Goal: Task Accomplishment & Management: Use online tool/utility

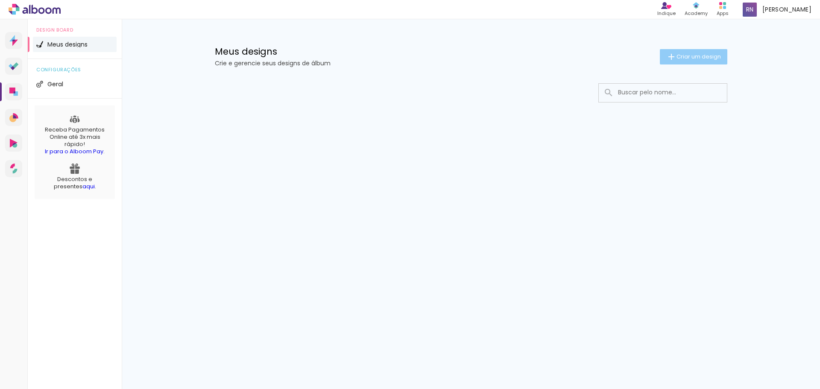
click at [690, 58] on span "Criar um design" at bounding box center [699, 57] width 44 height 6
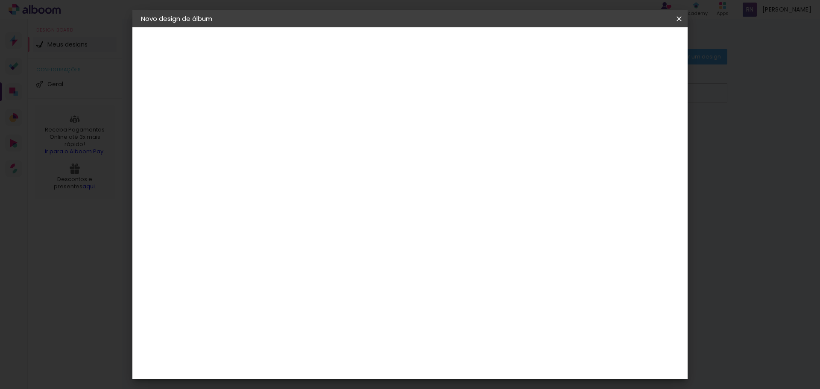
click at [281, 115] on input at bounding box center [281, 114] width 0 height 13
type input "Casamento"
type paper-input "Casamento"
click at [368, 43] on paper-button "Avançar" at bounding box center [347, 45] width 42 height 15
click at [0, 0] on slot "Tamanho Livre" at bounding box center [0, 0] width 0 height 0
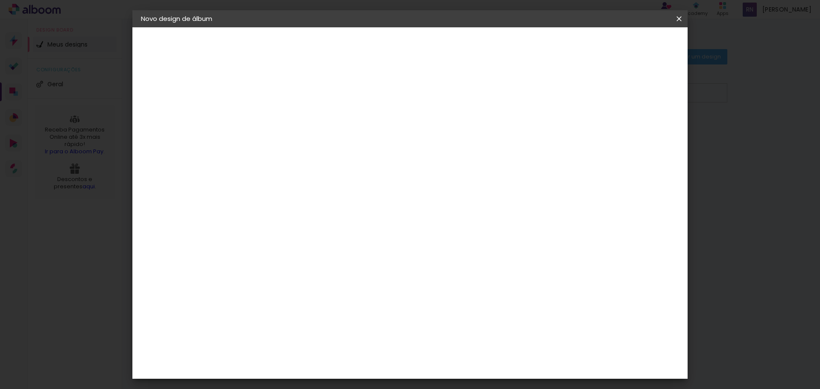
click at [0, 0] on slot "Tamanho Livre" at bounding box center [0, 0] width 0 height 0
click at [301, 387] on div "Criativa Álbuns" at bounding box center [288, 394] width 26 height 14
click at [0, 0] on slot "Avançar" at bounding box center [0, 0] width 0 height 0
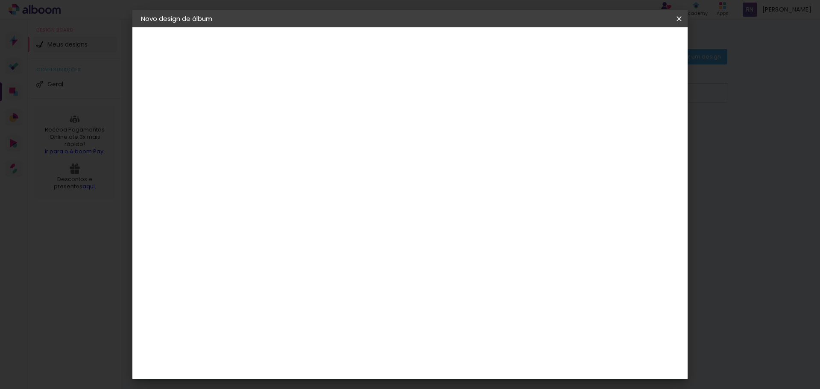
click at [314, 144] on input "text" at bounding box center [297, 148] width 33 height 13
click at [327, 175] on div "Escolha o tamanho" at bounding box center [303, 195] width 50 height 40
click at [314, 145] on input "text" at bounding box center [297, 148] width 33 height 13
click at [0, 0] on slot "Fotolivro Premium" at bounding box center [0, 0] width 0 height 0
type input "Fotolivro Premium"
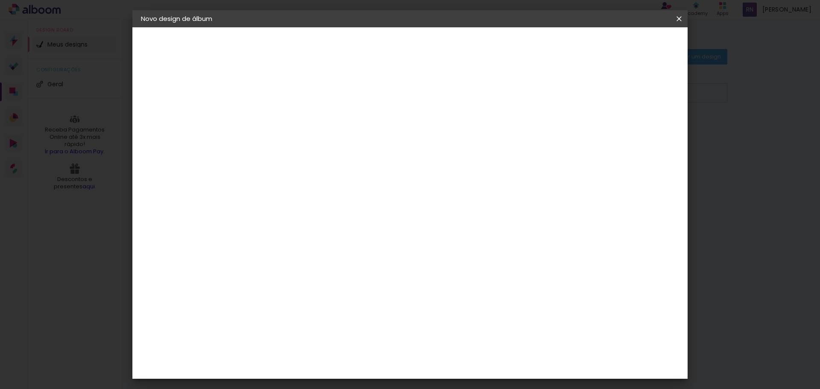
scroll to position [80, 0]
click at [338, 185] on span "25 × 30" at bounding box center [319, 196] width 40 height 23
click at [0, 0] on slot "Avançar" at bounding box center [0, 0] width 0 height 0
click at [578, 91] on div at bounding box center [574, 92] width 8 height 8
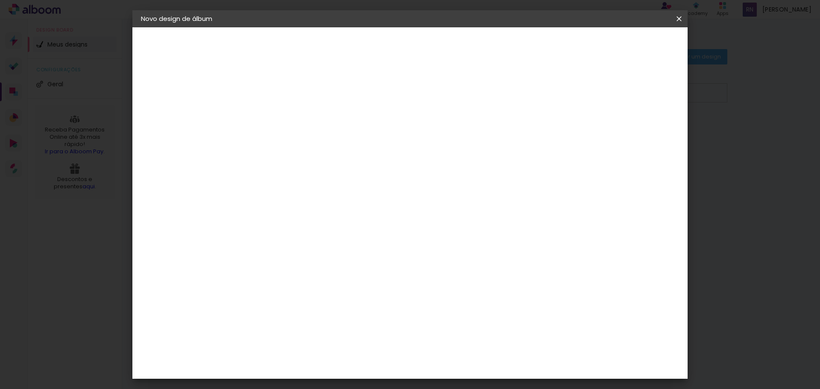
type paper-checkbox "on"
click at [578, 91] on div at bounding box center [574, 92] width 8 height 8
click at [295, 90] on div "mm" at bounding box center [296, 91] width 14 height 7
click at [578, 94] on div at bounding box center [574, 92] width 8 height 8
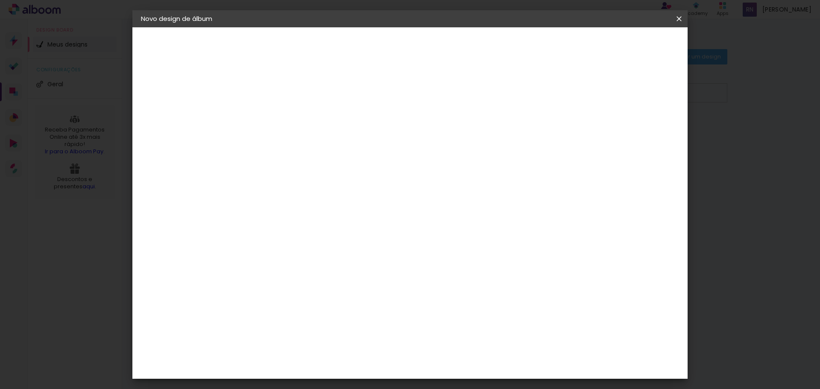
click at [578, 94] on div at bounding box center [574, 92] width 8 height 8
click at [273, 94] on input "2" at bounding box center [273, 92] width 29 height 11
type input "4"
type paper-input "4"
click at [626, 46] on span "Iniciar design" at bounding box center [606, 45] width 39 height 6
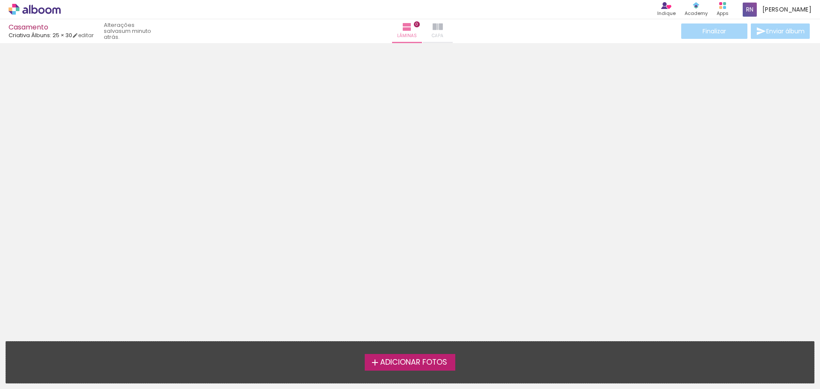
click at [432, 34] on span "Capa" at bounding box center [438, 36] width 12 height 8
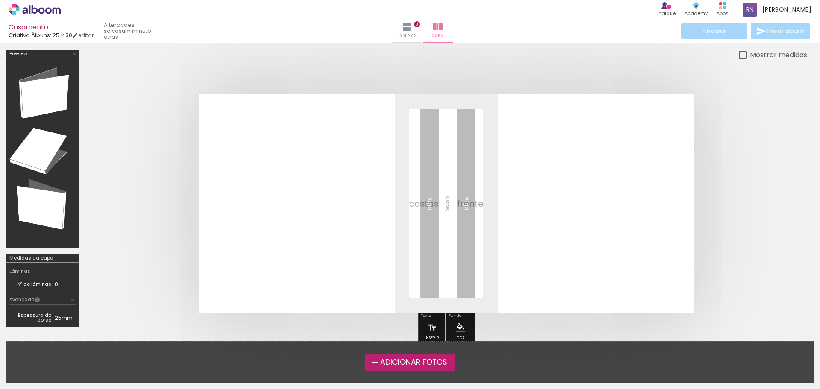
click at [555, 203] on quentale-layouter at bounding box center [447, 203] width 496 height 218
click at [572, 207] on quentale-layouter at bounding box center [447, 203] width 496 height 218
click at [89, 34] on link "editar" at bounding box center [82, 35] width 21 height 7
type input "4"
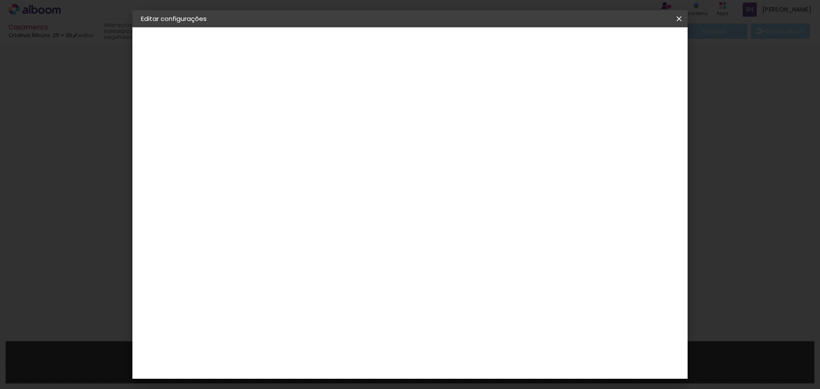
click at [578, 94] on div at bounding box center [574, 92] width 8 height 8
type paper-checkbox "on"
click at [680, 25] on paper-icon-button at bounding box center [679, 18] width 17 height 15
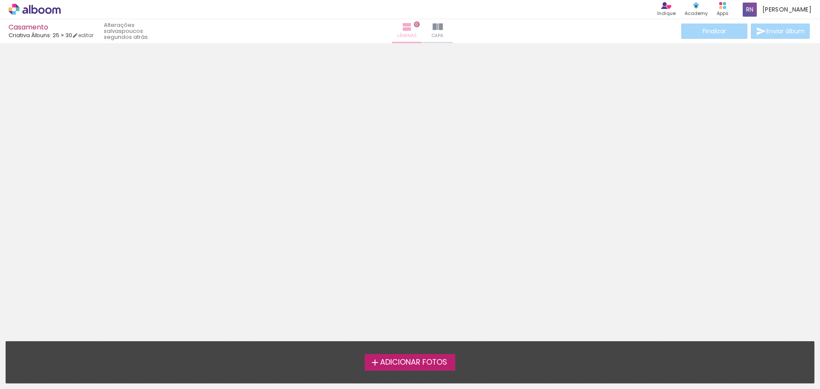
click at [397, 38] on span "Lâminas" at bounding box center [407, 36] width 20 height 8
click at [432, 35] on span "Capa" at bounding box center [438, 36] width 12 height 8
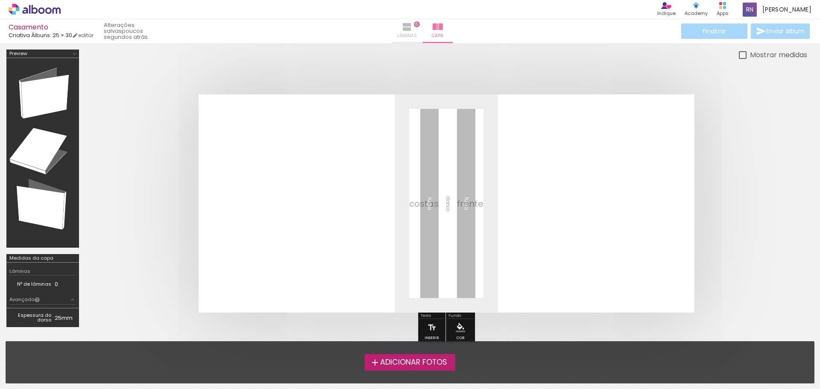
click at [397, 35] on span "Lâminas" at bounding box center [407, 36] width 20 height 8
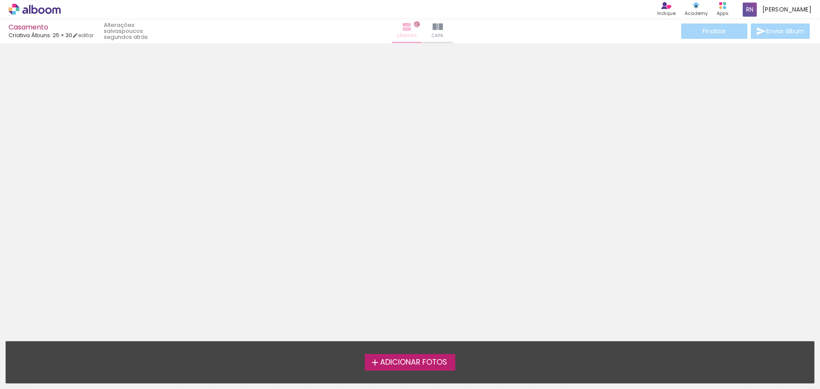
click at [399, 35] on span "Lâminas" at bounding box center [407, 36] width 20 height 8
click at [761, 33] on div "Finalizar Enviar álbum" at bounding box center [746, 31] width 132 height 15
click at [722, 35] on div "Finalizar Enviar álbum" at bounding box center [746, 31] width 132 height 15
click at [428, 365] on span "Adicionar Fotos" at bounding box center [413, 363] width 67 height 8
click at [0, 0] on input "file" at bounding box center [0, 0] width 0 height 0
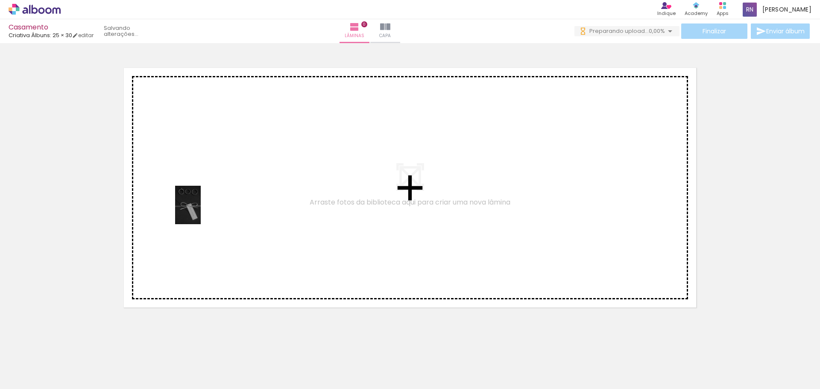
drag, startPoint x: 177, startPoint y: 252, endPoint x: 217, endPoint y: 195, distance: 69.0
click at [220, 191] on quentale-workspace at bounding box center [410, 194] width 820 height 389
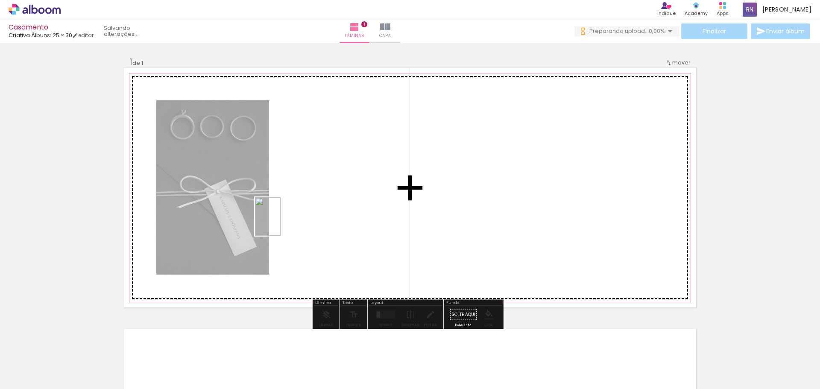
drag, startPoint x: 132, startPoint y: 366, endPoint x: 290, endPoint y: 218, distance: 216.4
click at [290, 218] on quentale-workspace at bounding box center [410, 194] width 820 height 389
drag, startPoint x: 184, startPoint y: 374, endPoint x: 411, endPoint y: 229, distance: 269.5
click at [411, 229] on quentale-workspace at bounding box center [410, 194] width 820 height 389
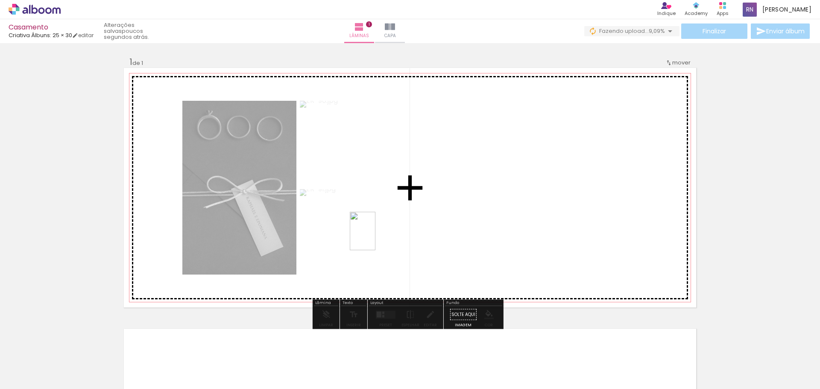
drag, startPoint x: 233, startPoint y: 365, endPoint x: 381, endPoint y: 237, distance: 196.0
click at [381, 237] on quentale-workspace at bounding box center [410, 194] width 820 height 389
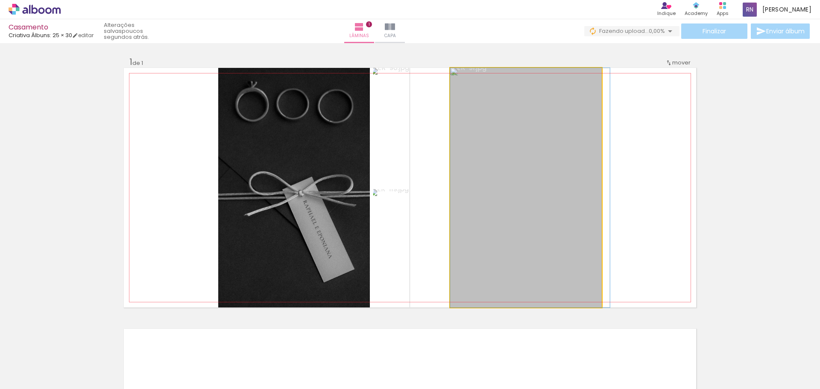
drag, startPoint x: 469, startPoint y: 220, endPoint x: 485, endPoint y: 220, distance: 16.2
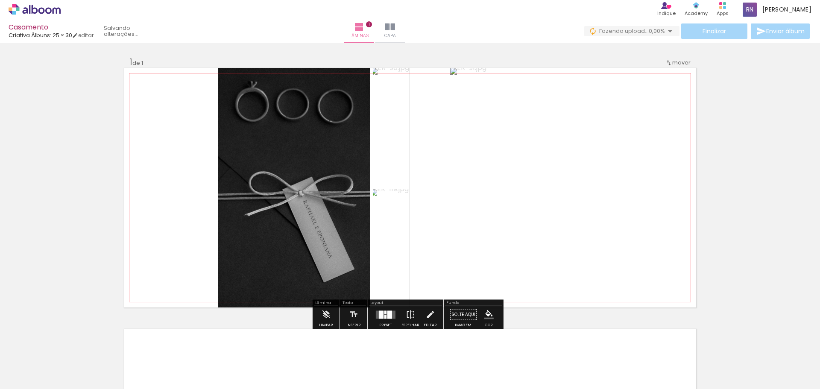
drag, startPoint x: 621, startPoint y: 272, endPoint x: 227, endPoint y: 111, distance: 425.8
click at [226, 110] on quentale-layouter at bounding box center [410, 188] width 573 height 240
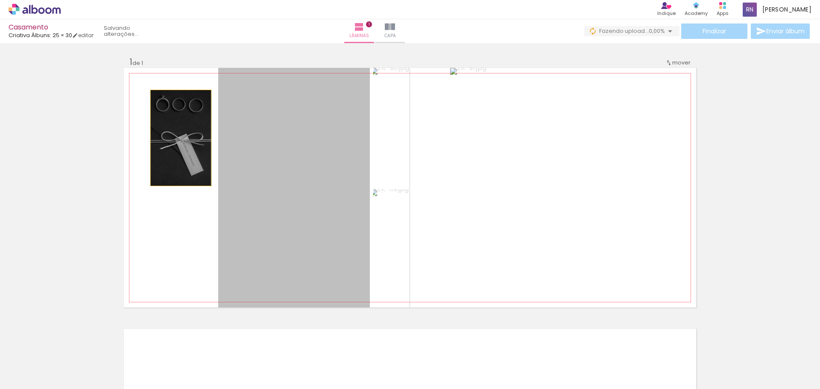
drag, startPoint x: 271, startPoint y: 100, endPoint x: 175, endPoint y: 133, distance: 102.0
click at [175, 133] on quentale-layouter at bounding box center [410, 188] width 573 height 240
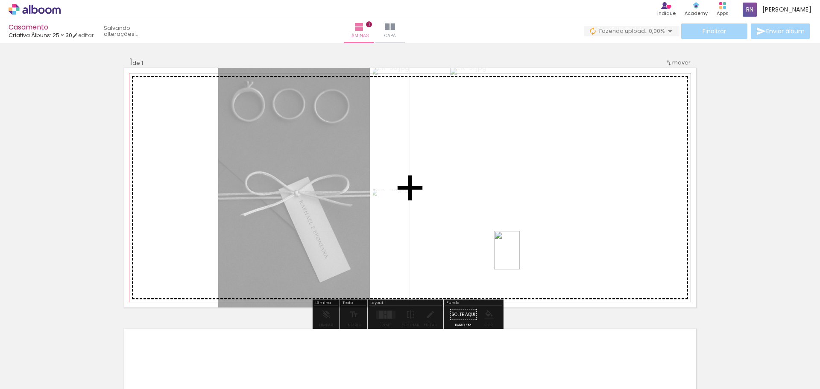
drag, startPoint x: 294, startPoint y: 374, endPoint x: 520, endPoint y: 257, distance: 254.9
click at [520, 257] on quentale-workspace at bounding box center [410, 194] width 820 height 389
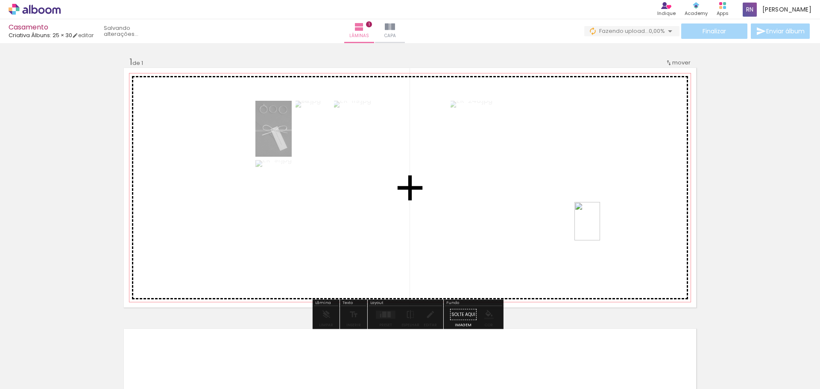
drag, startPoint x: 331, startPoint y: 374, endPoint x: 600, endPoint y: 217, distance: 311.9
click at [600, 217] on quentale-workspace at bounding box center [410, 194] width 820 height 389
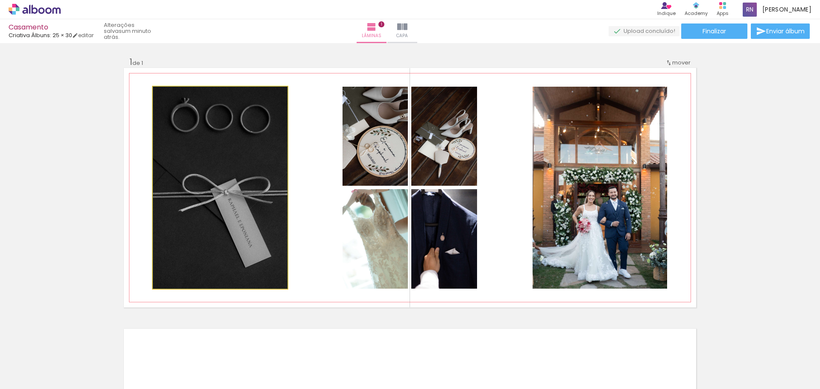
drag, startPoint x: 173, startPoint y: 102, endPoint x: 167, endPoint y: 100, distance: 6.4
type paper-slider "100"
click at [167, 100] on div at bounding box center [173, 96] width 14 height 14
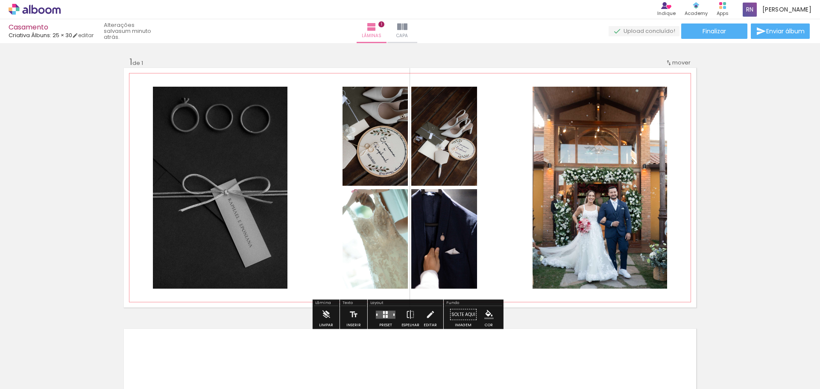
click at [0, 0] on slot "P&B" at bounding box center [0, 0] width 0 height 0
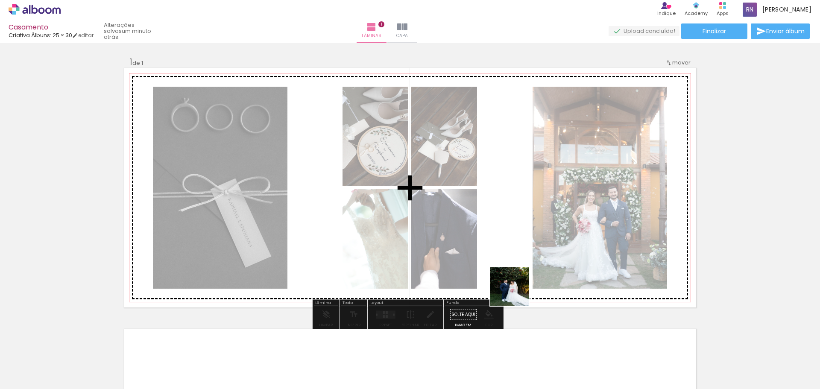
drag, startPoint x: 382, startPoint y: 357, endPoint x: 564, endPoint y: 240, distance: 217.0
click at [565, 239] on quentale-workspace at bounding box center [410, 194] width 820 height 389
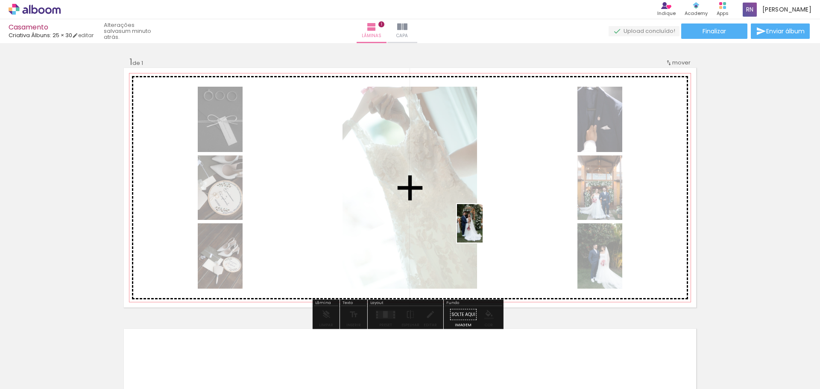
drag, startPoint x: 428, startPoint y: 361, endPoint x: 487, endPoint y: 226, distance: 147.2
click at [487, 226] on quentale-workspace at bounding box center [410, 194] width 820 height 389
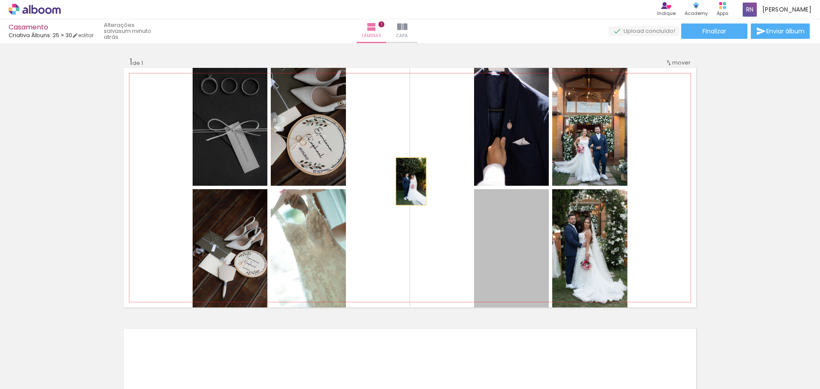
drag, startPoint x: 517, startPoint y: 245, endPoint x: 408, endPoint y: 182, distance: 126.7
click at [408, 182] on quentale-layouter at bounding box center [410, 188] width 573 height 240
drag, startPoint x: 492, startPoint y: 235, endPoint x: 368, endPoint y: 182, distance: 135.1
click at [368, 182] on quentale-layouter at bounding box center [410, 188] width 573 height 240
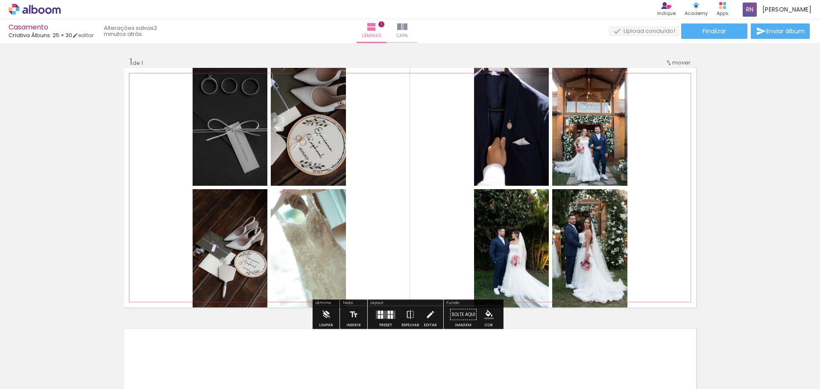
click at [510, 249] on quentale-photo at bounding box center [511, 248] width 75 height 118
click at [385, 315] on quentale-layouter at bounding box center [386, 315] width 20 height 8
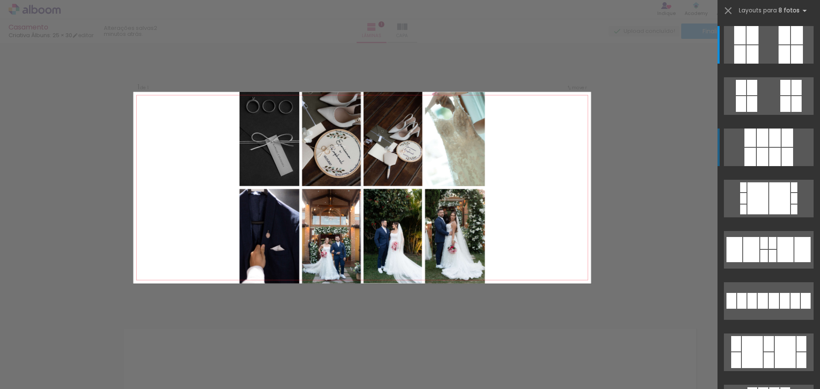
click at [737, 145] on quentale-layouter at bounding box center [769, 148] width 90 height 38
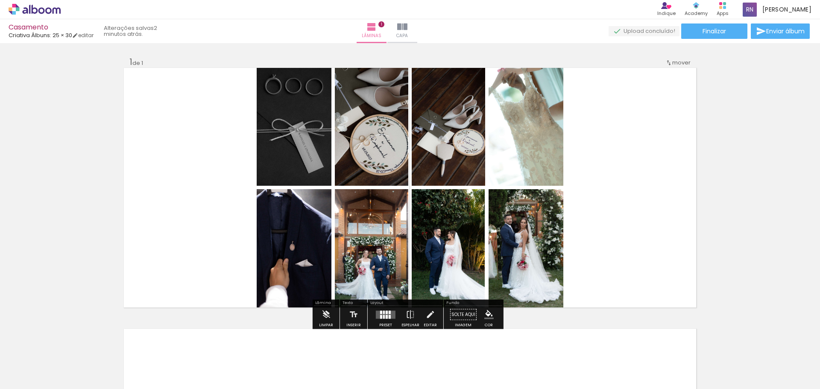
click at [383, 317] on div at bounding box center [384, 317] width 2 height 4
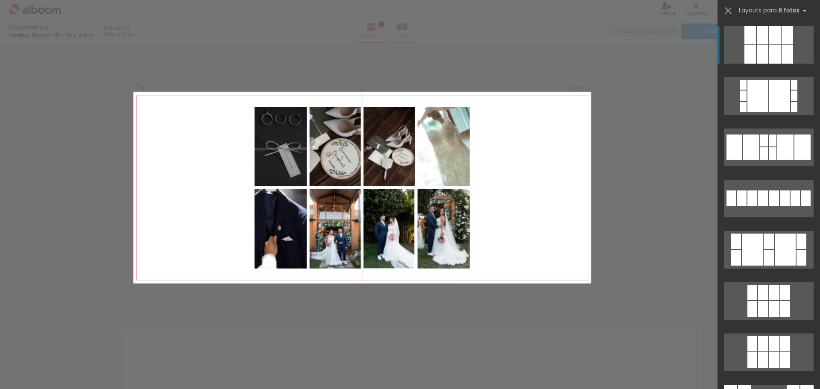
scroll to position [359, 0]
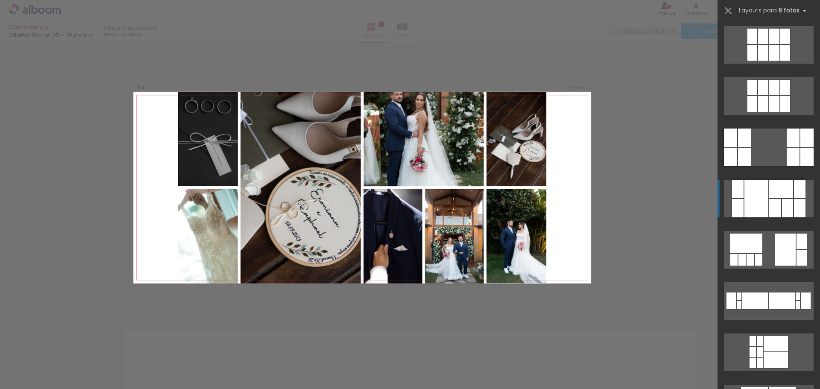
click at [760, 203] on div at bounding box center [757, 199] width 24 height 38
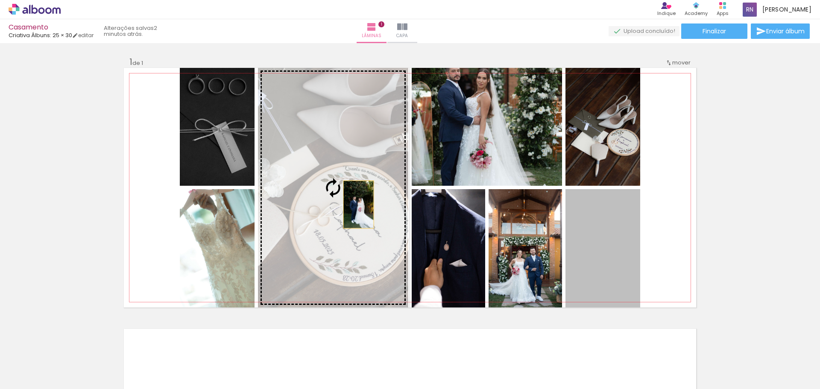
drag, startPoint x: 607, startPoint y: 255, endPoint x: 348, endPoint y: 204, distance: 264.0
click at [0, 0] on slot at bounding box center [0, 0] width 0 height 0
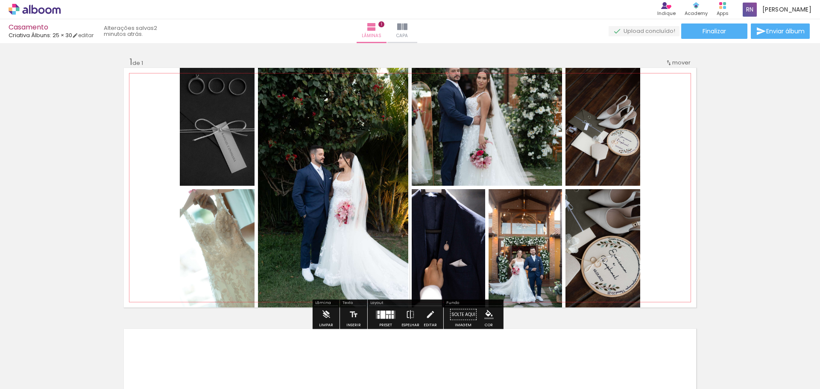
click at [344, 197] on quentale-photo at bounding box center [333, 188] width 150 height 240
click at [428, 318] on iron-icon at bounding box center [430, 314] width 9 height 17
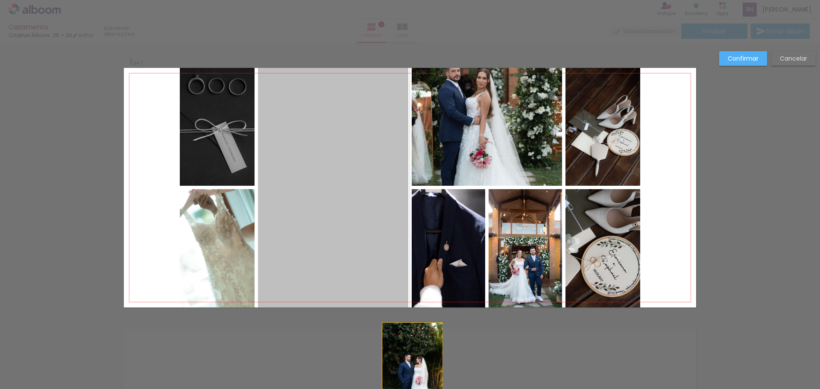
drag, startPoint x: 370, startPoint y: 167, endPoint x: 571, endPoint y: 409, distance: 314.0
click at [571, 389] on html "link( href="../../bower_components/polymer/polymer.html" rel="import" ) picture…" at bounding box center [410, 194] width 820 height 389
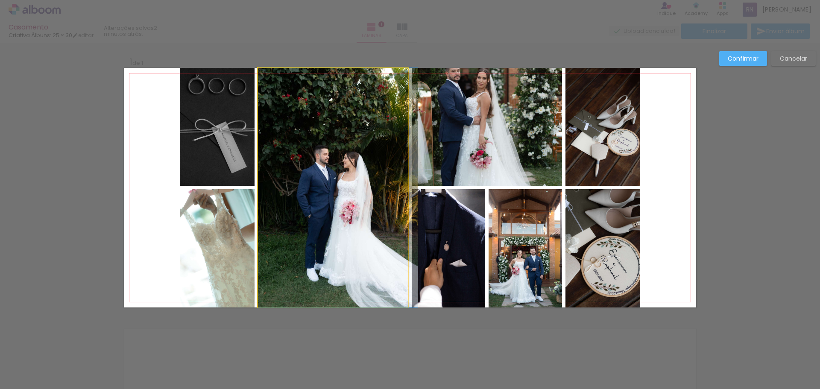
click at [350, 226] on quentale-photo at bounding box center [333, 188] width 150 height 240
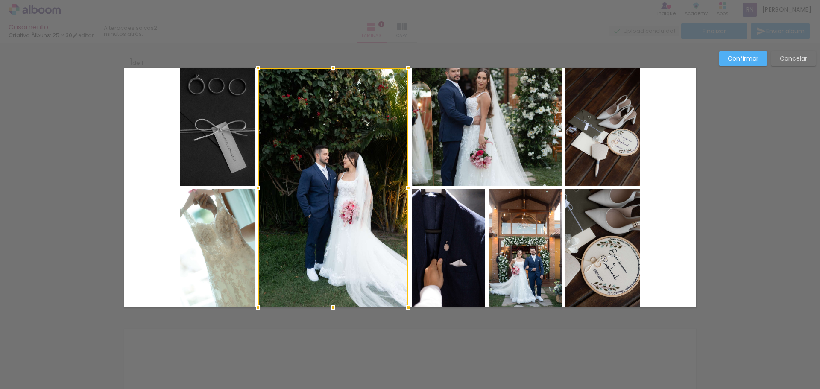
click at [350, 226] on div at bounding box center [333, 188] width 150 height 240
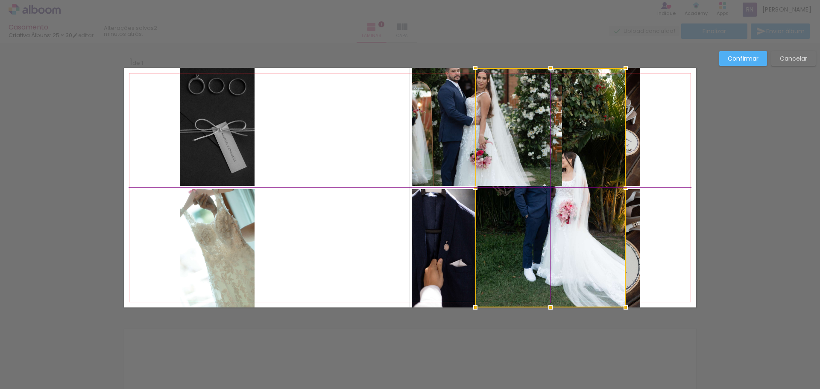
drag, startPoint x: 357, startPoint y: 214, endPoint x: 563, endPoint y: 200, distance: 206.8
click at [563, 200] on div at bounding box center [551, 188] width 150 height 240
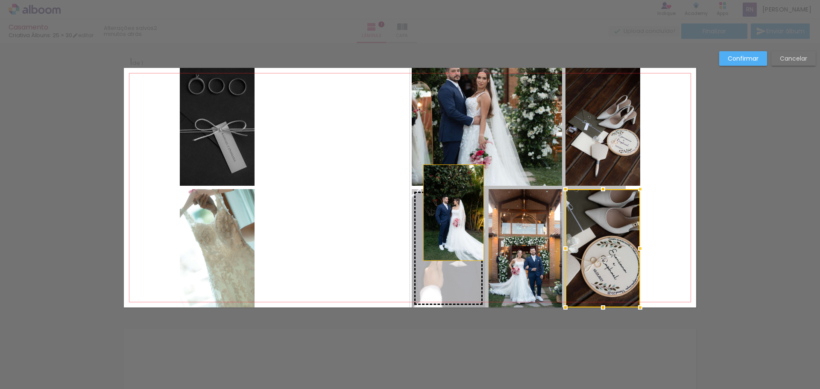
drag, startPoint x: 551, startPoint y: 220, endPoint x: 451, endPoint y: 213, distance: 100.3
click at [0, 0] on slot at bounding box center [0, 0] width 0 height 0
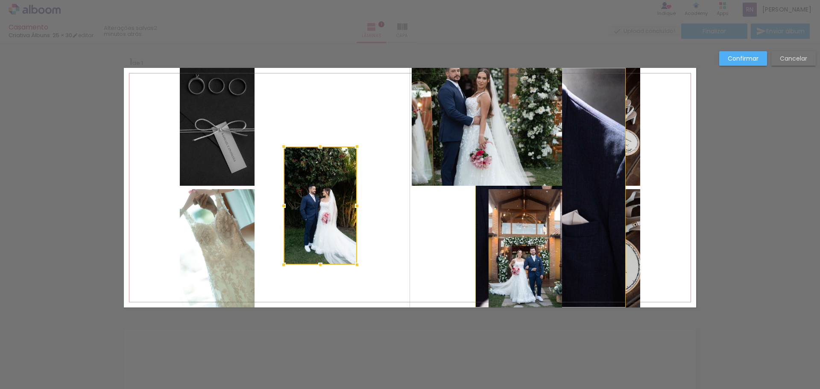
drag, startPoint x: 445, startPoint y: 238, endPoint x: 318, endPoint y: 195, distance: 134.3
click at [317, 195] on div at bounding box center [320, 206] width 73 height 118
click at [0, 0] on slot "Cancelar" at bounding box center [0, 0] width 0 height 0
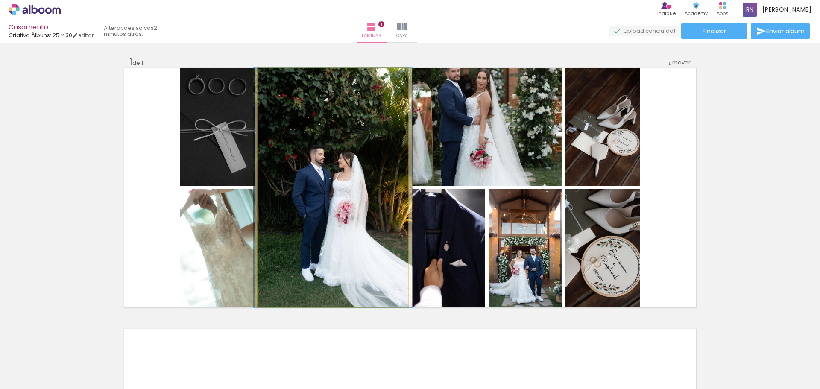
click at [370, 165] on quentale-photo at bounding box center [333, 188] width 150 height 240
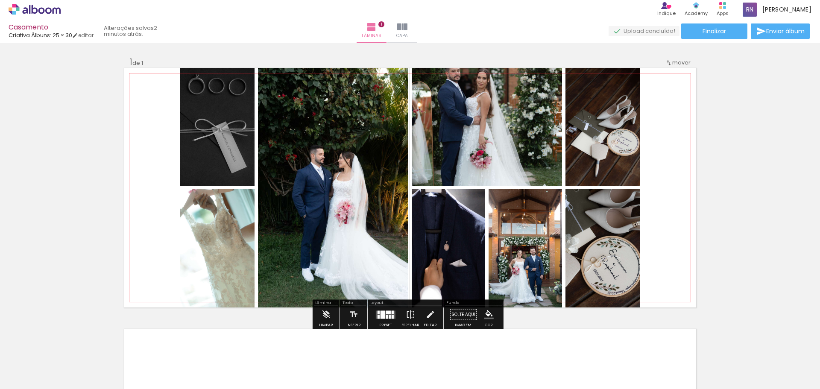
click at [441, 244] on paper-item at bounding box center [439, 244] width 15 height 6
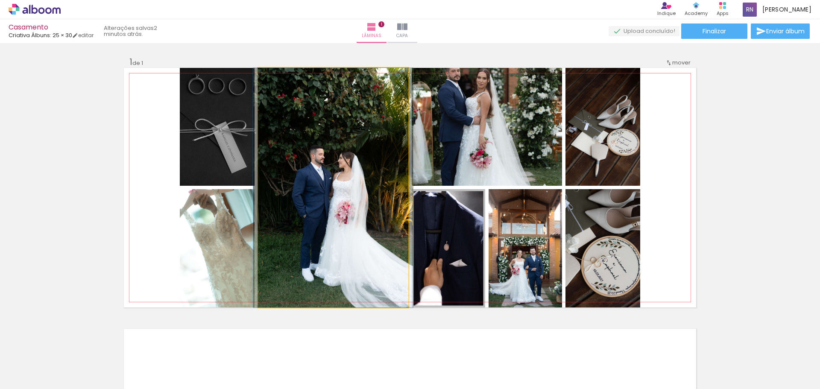
drag, startPoint x: 325, startPoint y: 224, endPoint x: 318, endPoint y: 221, distance: 7.5
click at [318, 221] on quentale-photo at bounding box center [333, 188] width 150 height 240
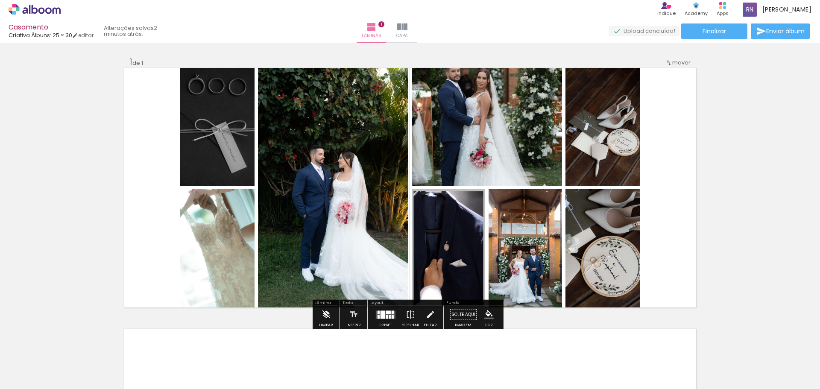
click at [327, 316] on iron-icon at bounding box center [325, 314] width 9 height 17
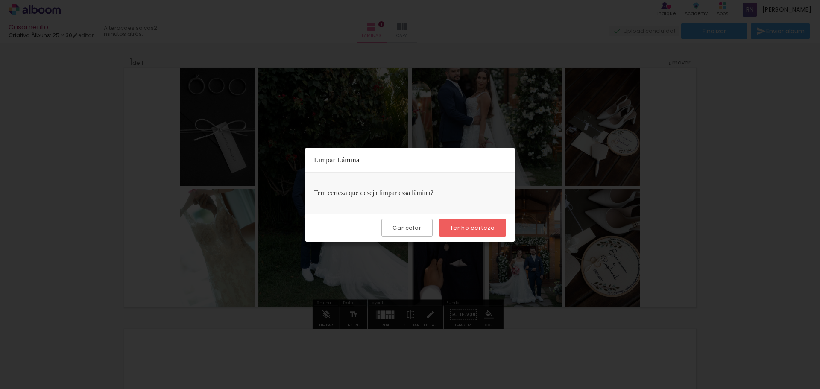
click at [0, 0] on slot "Tenho certeza" at bounding box center [0, 0] width 0 height 0
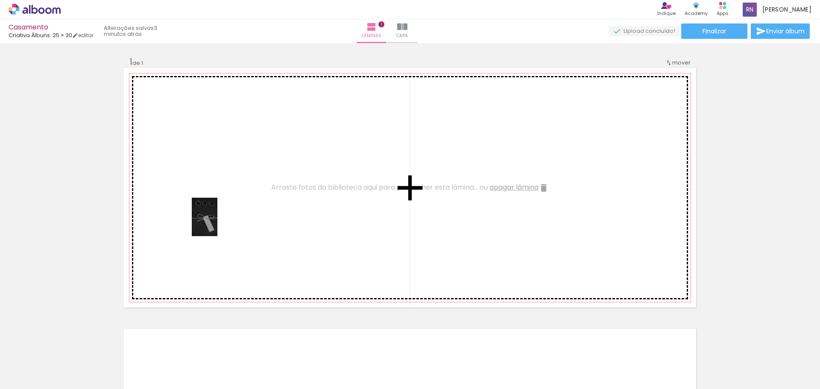
drag, startPoint x: 98, startPoint y: 372, endPoint x: 218, endPoint y: 223, distance: 191.2
click at [218, 223] on quentale-workspace at bounding box center [410, 194] width 820 height 389
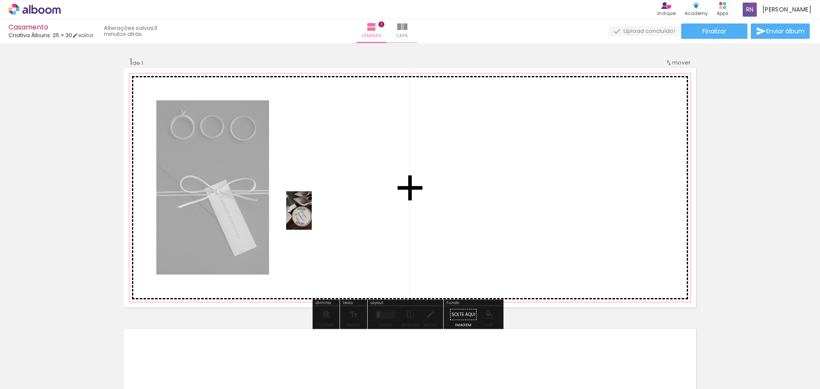
drag, startPoint x: 137, startPoint y: 364, endPoint x: 320, endPoint y: 211, distance: 239.3
click at [320, 211] on quentale-workspace at bounding box center [410, 194] width 820 height 389
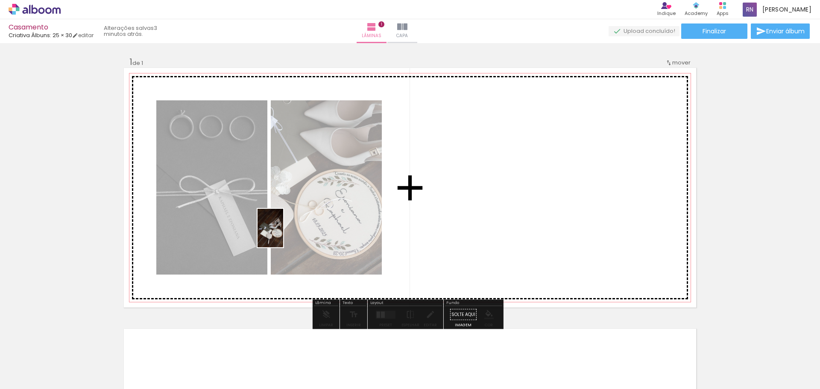
drag, startPoint x: 183, startPoint y: 365, endPoint x: 274, endPoint y: 280, distance: 124.6
click at [285, 232] on quentale-workspace at bounding box center [410, 194] width 820 height 389
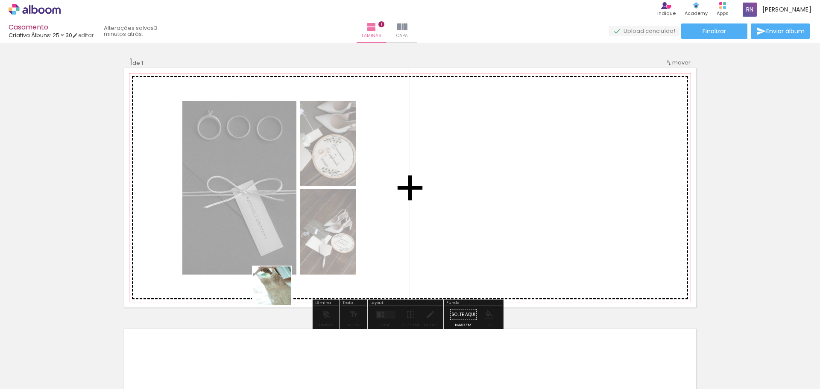
drag, startPoint x: 244, startPoint y: 344, endPoint x: 288, endPoint y: 276, distance: 80.5
click at [288, 276] on quentale-workspace at bounding box center [410, 194] width 820 height 389
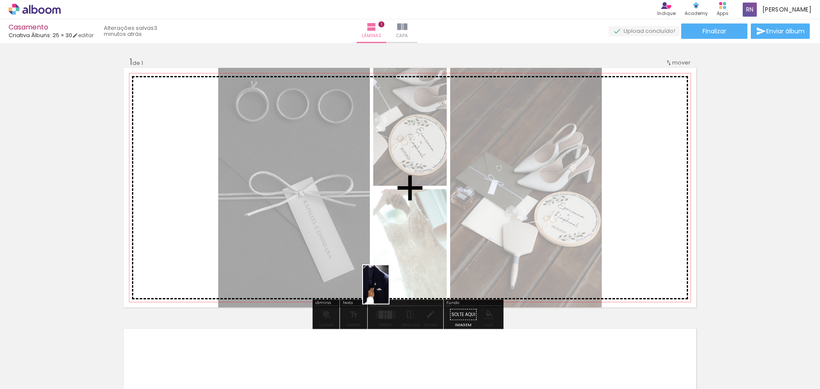
drag, startPoint x: 279, startPoint y: 376, endPoint x: 397, endPoint y: 288, distance: 146.5
click at [397, 288] on quentale-workspace at bounding box center [410, 194] width 820 height 389
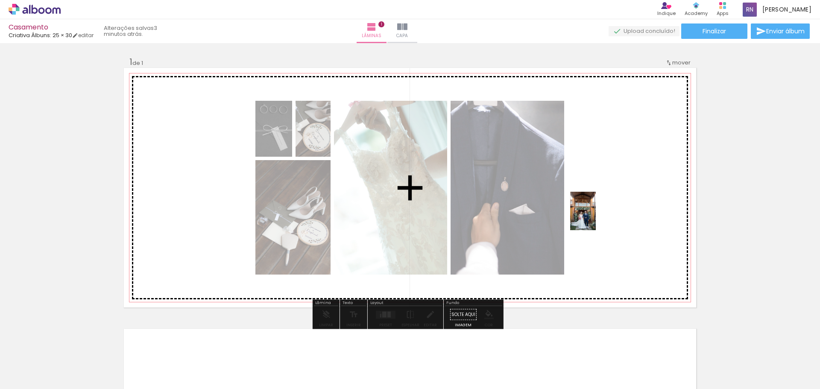
drag, startPoint x: 332, startPoint y: 374, endPoint x: 604, endPoint y: 203, distance: 320.4
click at [604, 203] on quentale-workspace at bounding box center [410, 194] width 820 height 389
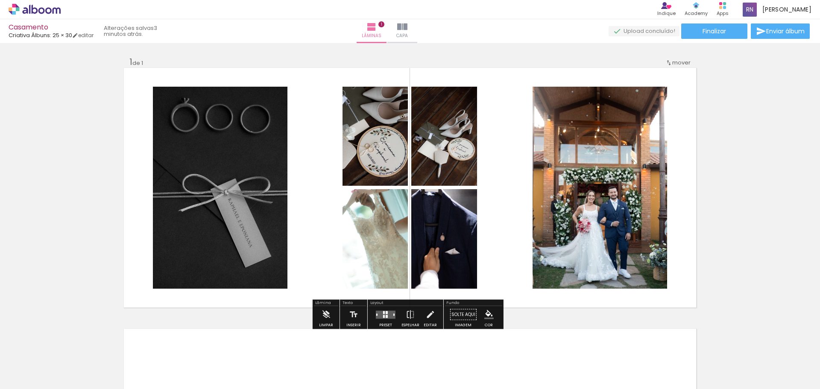
click at [383, 319] on div at bounding box center [385, 314] width 23 height 17
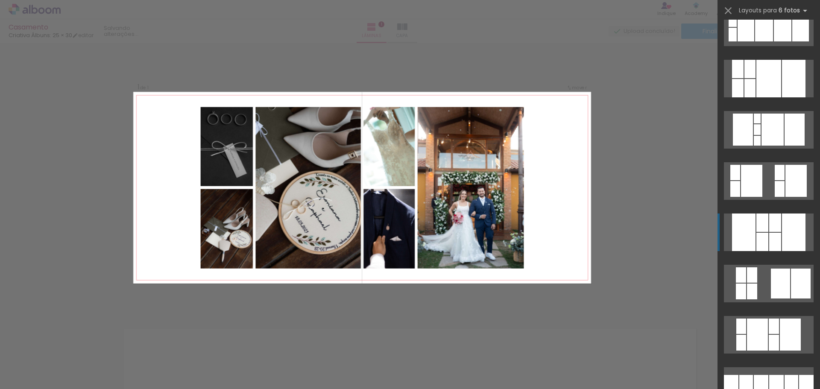
scroll to position [385, 0]
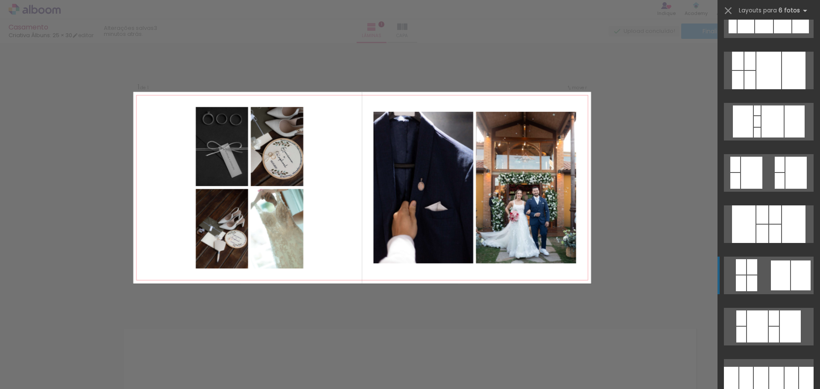
click at [787, 270] on div at bounding box center [780, 276] width 19 height 30
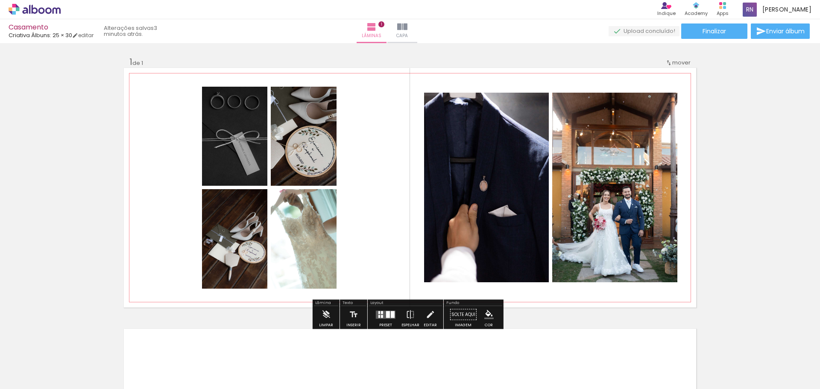
click at [499, 212] on quentale-photo at bounding box center [486, 188] width 125 height 190
click at [459, 313] on paper-button "Solte aqui Imagem" at bounding box center [463, 317] width 31 height 22
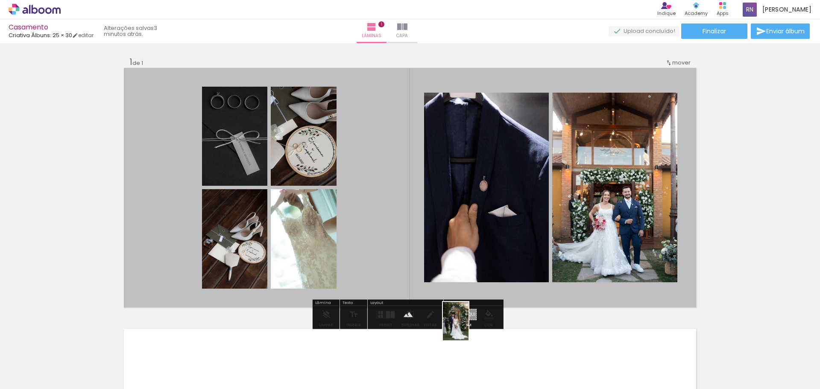
drag, startPoint x: 467, startPoint y: 359, endPoint x: 470, endPoint y: 326, distance: 32.7
click at [470, 326] on quentale-workspace at bounding box center [410, 194] width 820 height 389
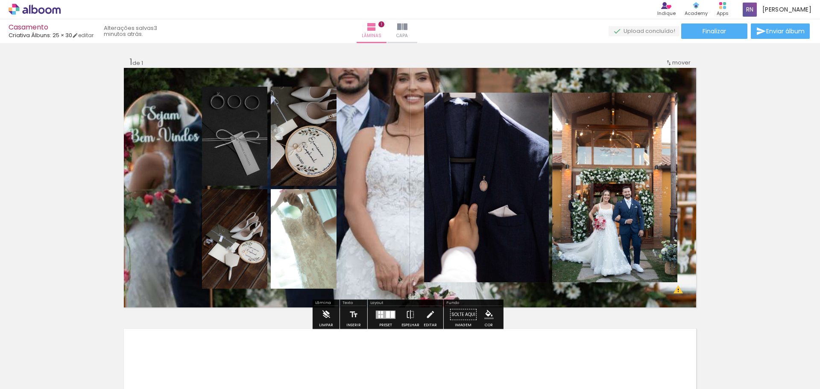
click at [327, 315] on iron-icon at bounding box center [325, 314] width 9 height 17
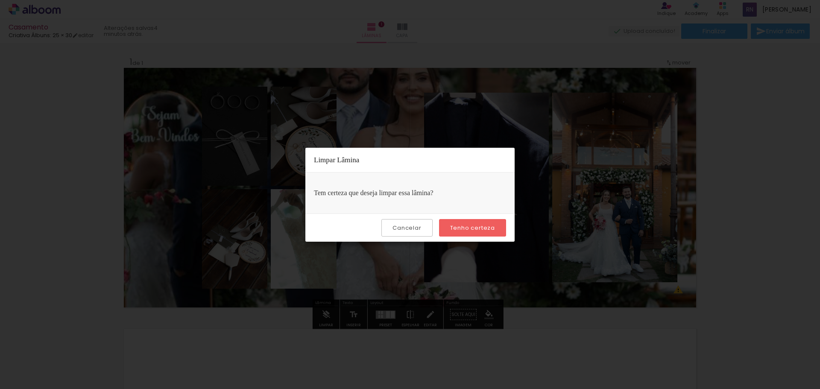
click at [0, 0] on slot "Tenho certeza" at bounding box center [0, 0] width 0 height 0
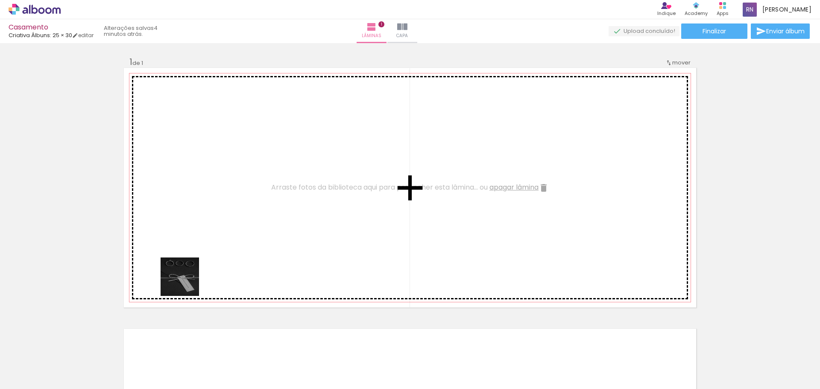
drag, startPoint x: 97, startPoint y: 365, endPoint x: 188, endPoint y: 281, distance: 124.0
click at [197, 255] on quentale-workspace at bounding box center [410, 194] width 820 height 389
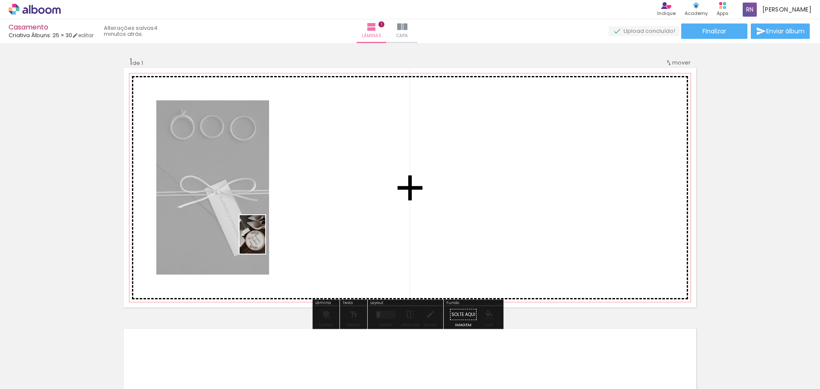
drag, startPoint x: 135, startPoint y: 356, endPoint x: 265, endPoint y: 241, distance: 173.8
click at [265, 241] on quentale-workspace at bounding box center [410, 194] width 820 height 389
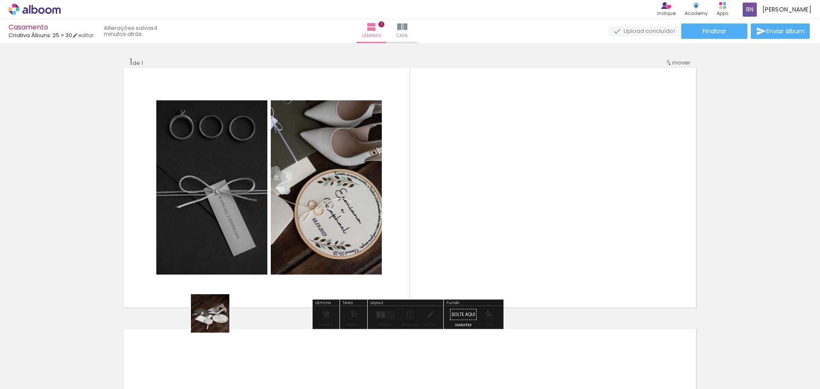
drag, startPoint x: 185, startPoint y: 363, endPoint x: 230, endPoint y: 318, distance: 63.1
click at [238, 278] on quentale-workspace at bounding box center [410, 194] width 820 height 389
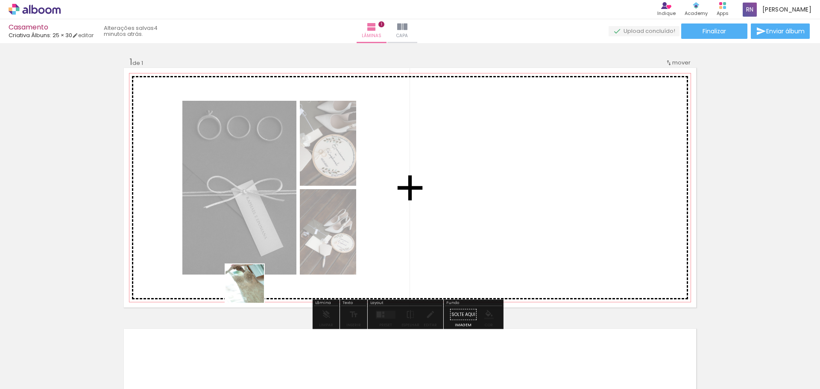
drag, startPoint x: 229, startPoint y: 362, endPoint x: 251, endPoint y: 289, distance: 76.9
click at [251, 289] on quentale-workspace at bounding box center [410, 194] width 820 height 389
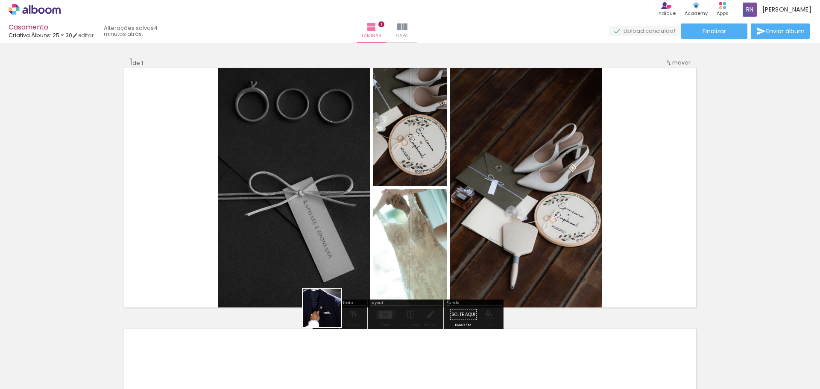
drag, startPoint x: 273, startPoint y: 366, endPoint x: 371, endPoint y: 282, distance: 128.5
click at [371, 282] on quentale-workspace at bounding box center [410, 194] width 820 height 389
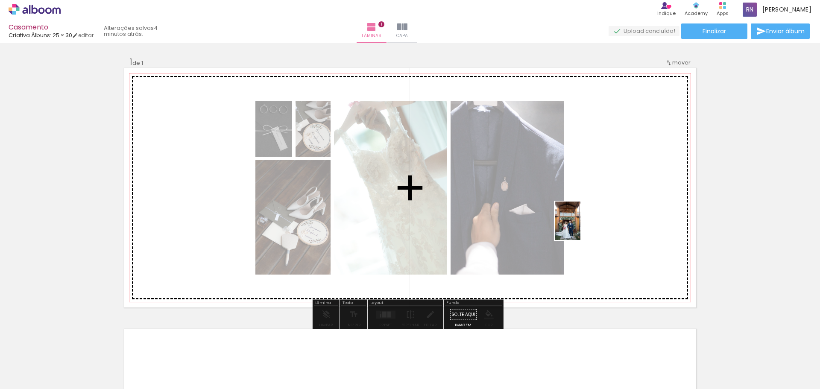
drag, startPoint x: 334, startPoint y: 368, endPoint x: 581, endPoint y: 227, distance: 283.8
click at [581, 227] on quentale-workspace at bounding box center [410, 194] width 820 height 389
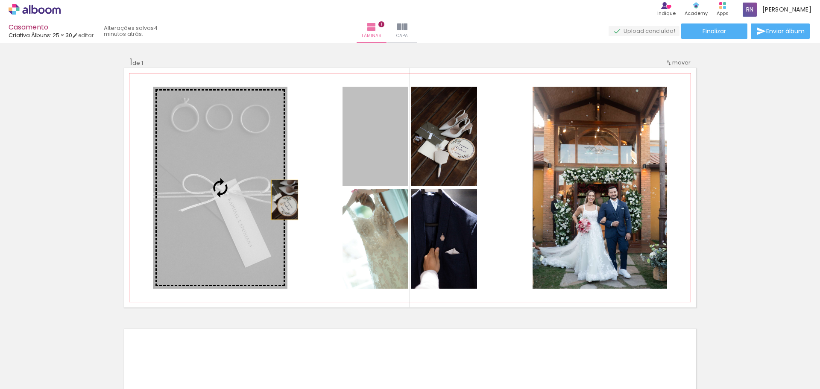
drag, startPoint x: 388, startPoint y: 159, endPoint x: 257, endPoint y: 204, distance: 138.6
click at [0, 0] on slot at bounding box center [0, 0] width 0 height 0
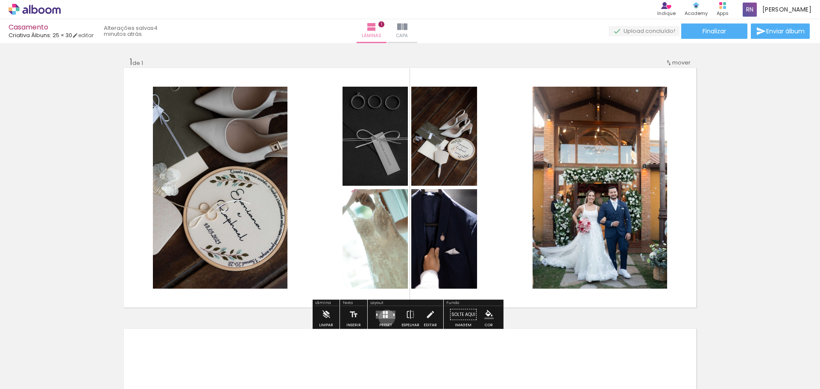
click at [385, 318] on quentale-layouter at bounding box center [386, 315] width 20 height 8
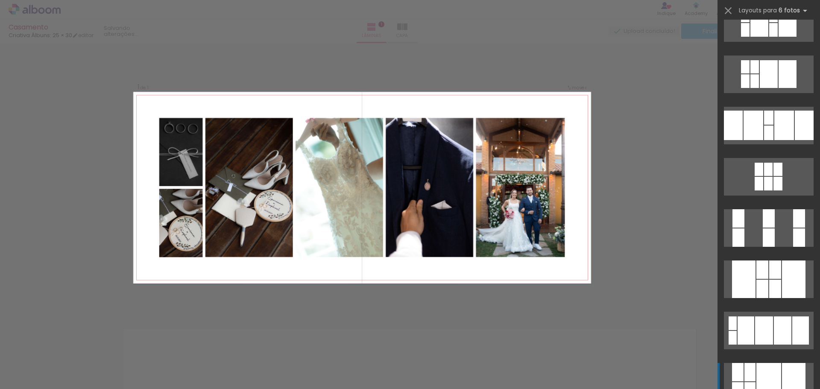
scroll to position [85, 0]
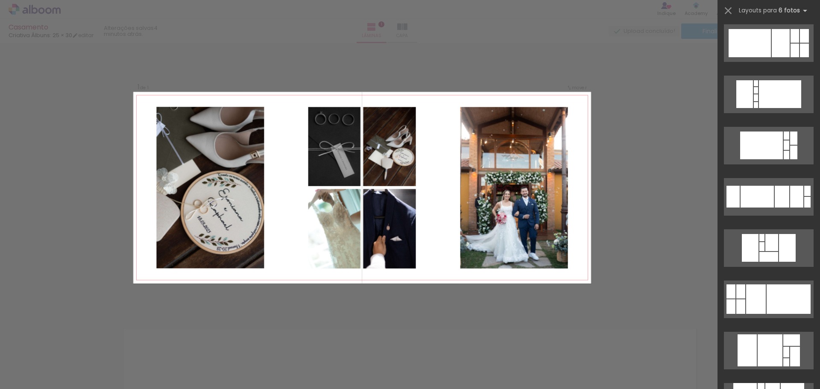
scroll to position [4236, 0]
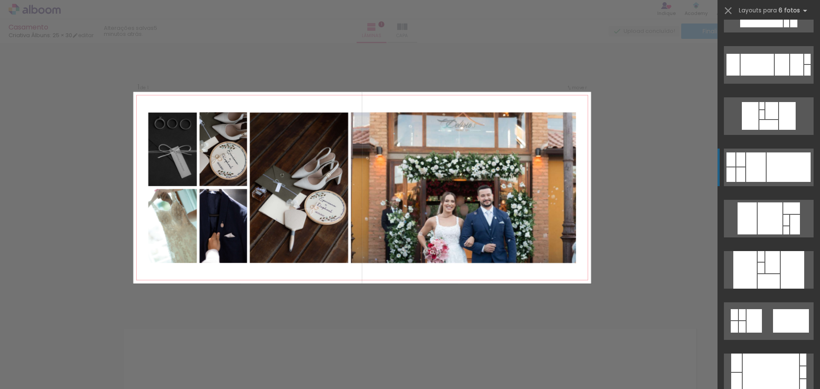
click at [794, 169] on div at bounding box center [789, 167] width 44 height 29
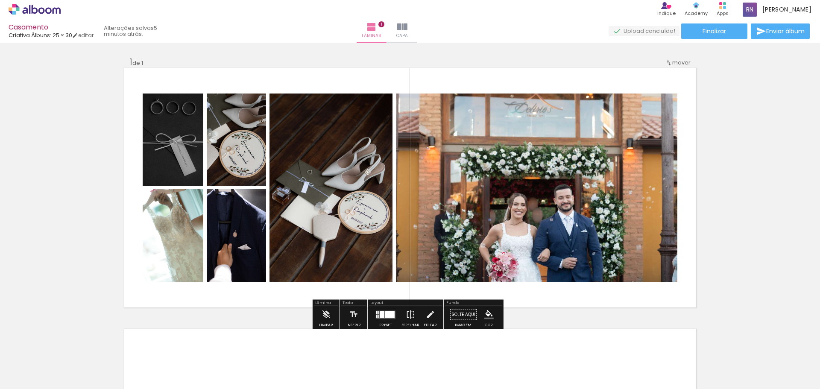
click at [385, 317] on div at bounding box center [389, 314] width 9 height 7
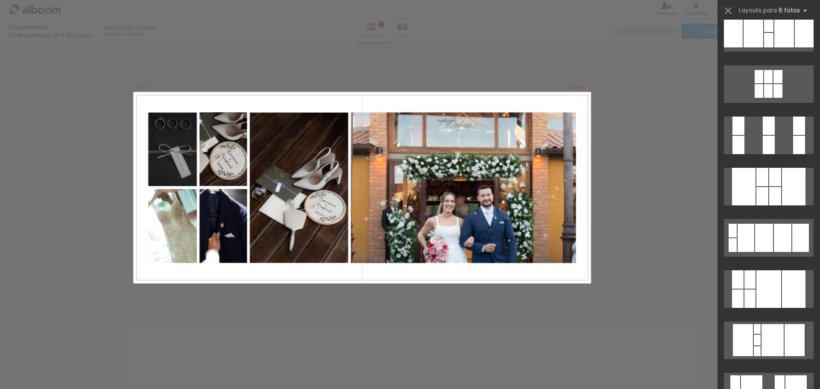
scroll to position [0, 0]
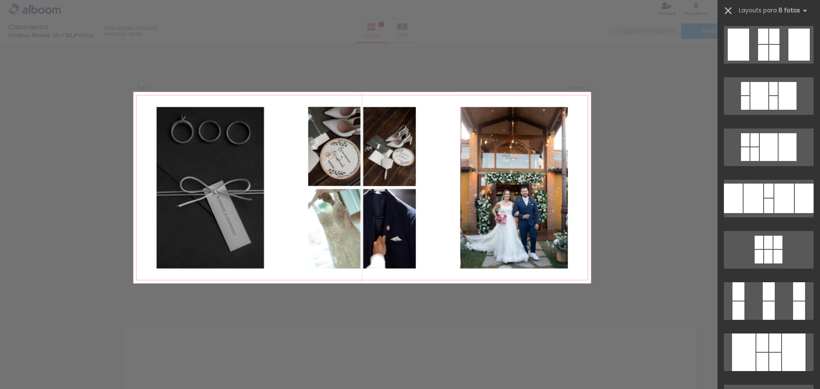
click at [730, 10] on iron-icon at bounding box center [729, 11] width 12 height 12
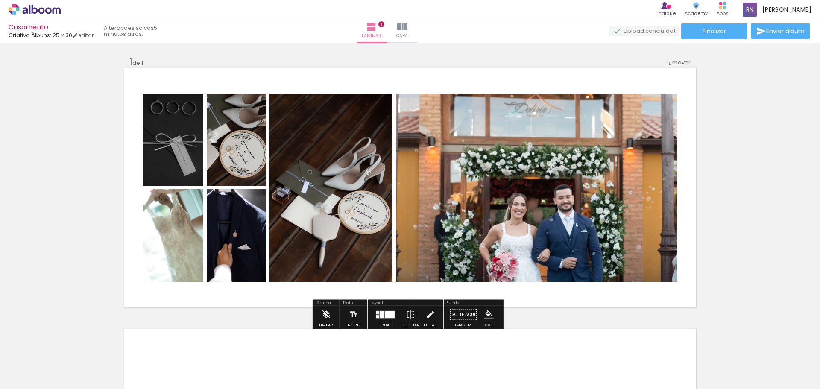
click at [321, 317] on iron-icon at bounding box center [325, 314] width 9 height 17
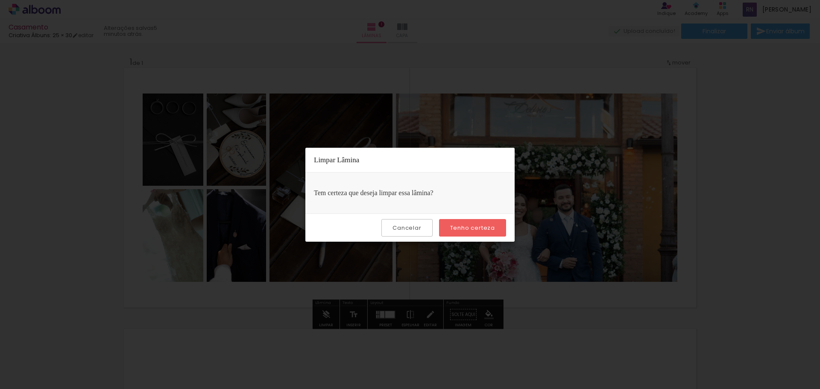
click at [451, 226] on paper-button "Tenho certeza" at bounding box center [472, 228] width 67 height 18
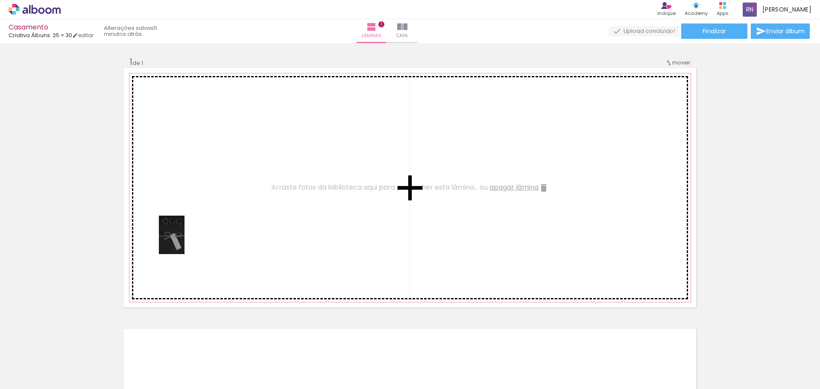
drag, startPoint x: 93, startPoint y: 365, endPoint x: 192, endPoint y: 234, distance: 164.8
click at [192, 234] on quentale-workspace at bounding box center [410, 194] width 820 height 389
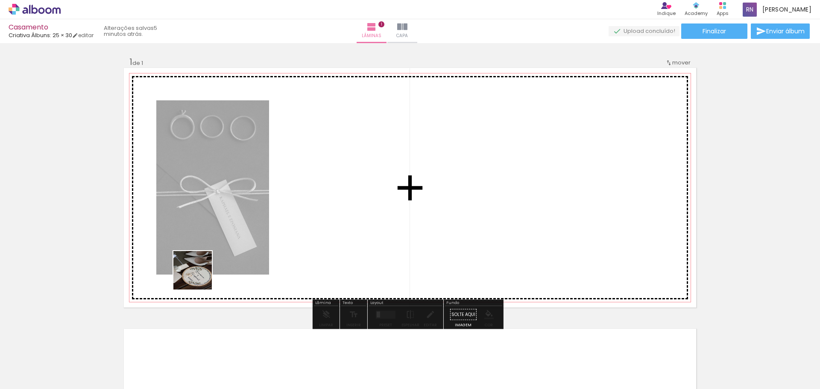
drag, startPoint x: 136, startPoint y: 368, endPoint x: 229, endPoint y: 292, distance: 120.3
click at [238, 239] on quentale-workspace at bounding box center [410, 194] width 820 height 389
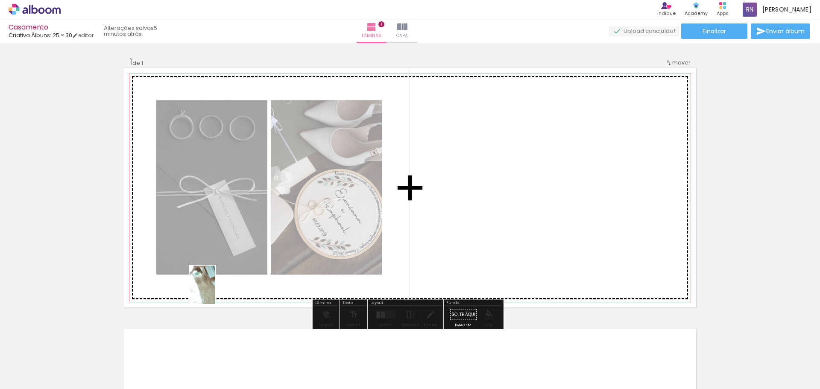
drag, startPoint x: 230, startPoint y: 369, endPoint x: 247, endPoint y: 339, distance: 34.4
click at [216, 290] on quentale-workspace at bounding box center [410, 194] width 820 height 389
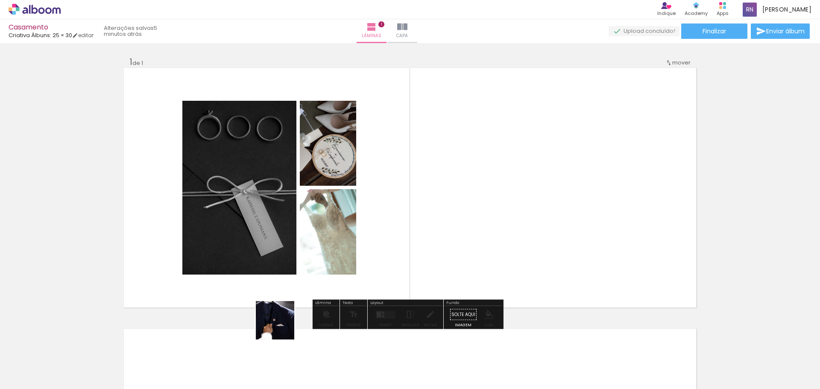
drag, startPoint x: 273, startPoint y: 373, endPoint x: 286, endPoint y: 285, distance: 89.0
click at [286, 285] on quentale-workspace at bounding box center [410, 194] width 820 height 389
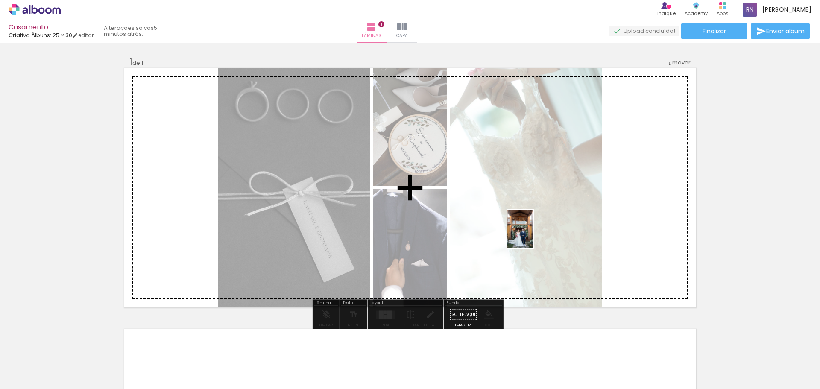
drag, startPoint x: 331, startPoint y: 368, endPoint x: 534, endPoint y: 235, distance: 242.4
click at [534, 235] on quentale-workspace at bounding box center [410, 194] width 820 height 389
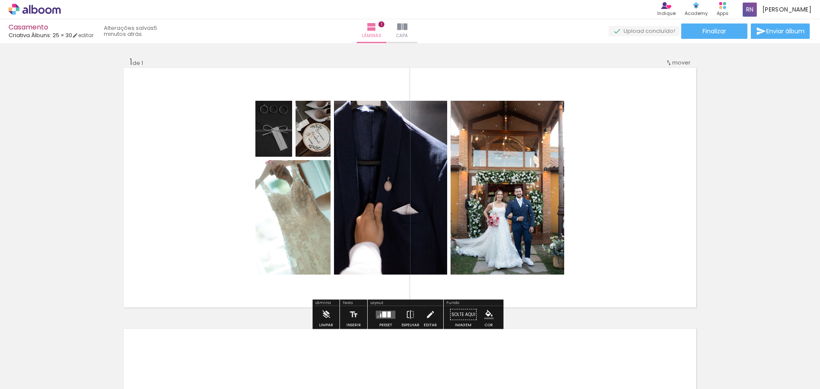
click at [376, 317] on quentale-layouter at bounding box center [386, 315] width 20 height 8
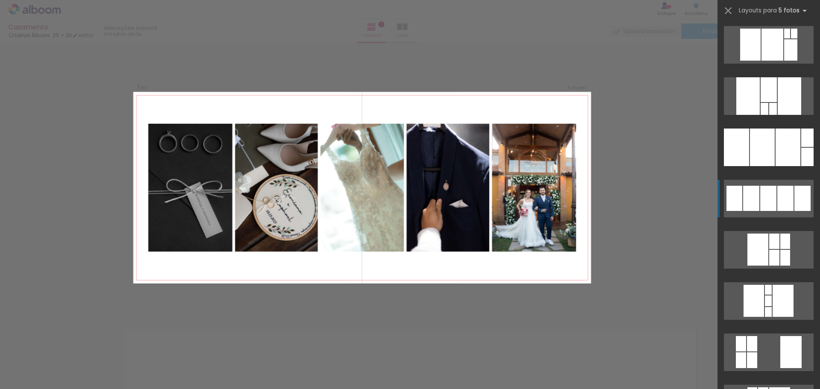
scroll to position [299, 0]
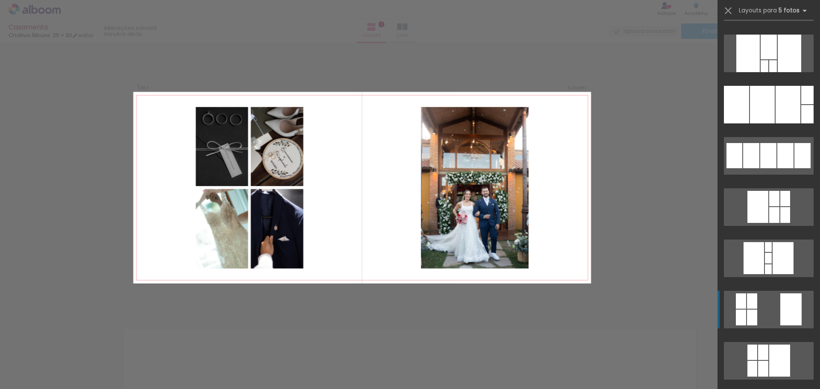
click at [767, 306] on quentale-layouter at bounding box center [769, 310] width 90 height 38
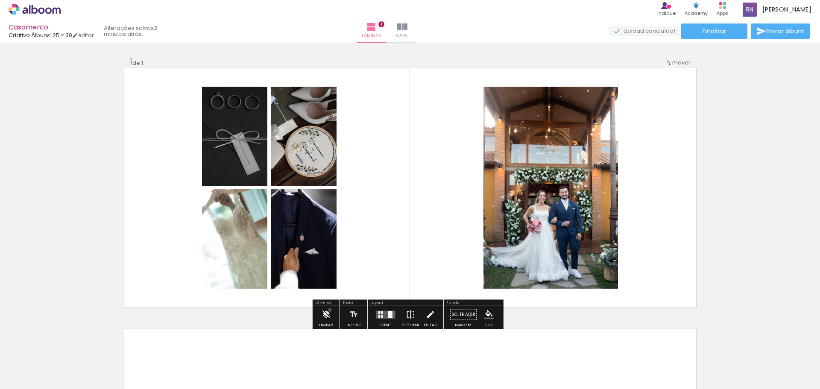
click at [330, 310] on iron-icon at bounding box center [325, 314] width 9 height 17
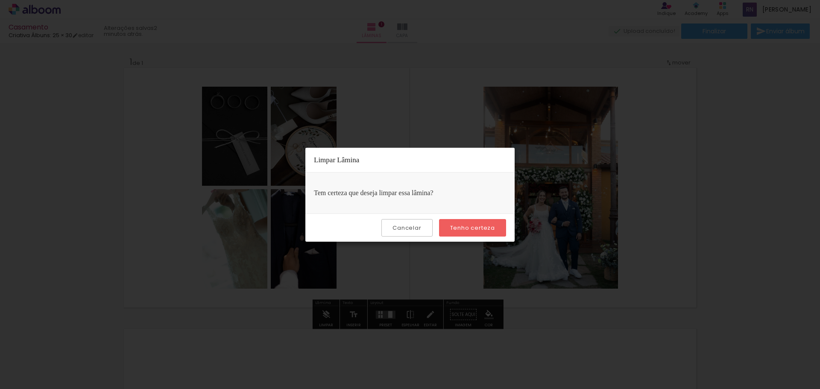
click at [0, 0] on slot "Tenho certeza" at bounding box center [0, 0] width 0 height 0
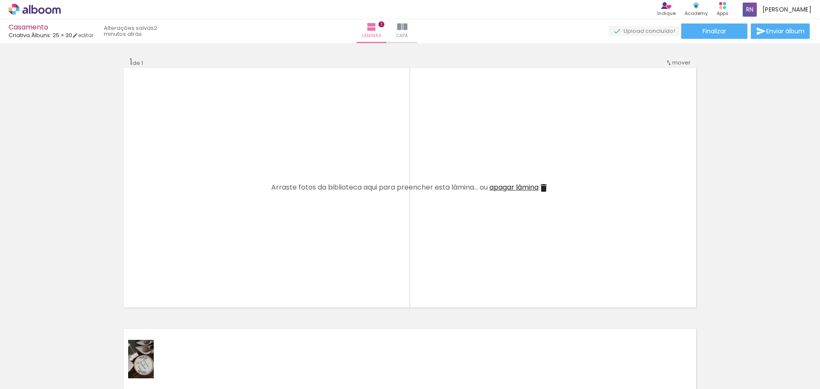
drag, startPoint x: 143, startPoint y: 377, endPoint x: 152, endPoint y: 369, distance: 12.4
click at [147, 368] on div at bounding box center [133, 360] width 28 height 42
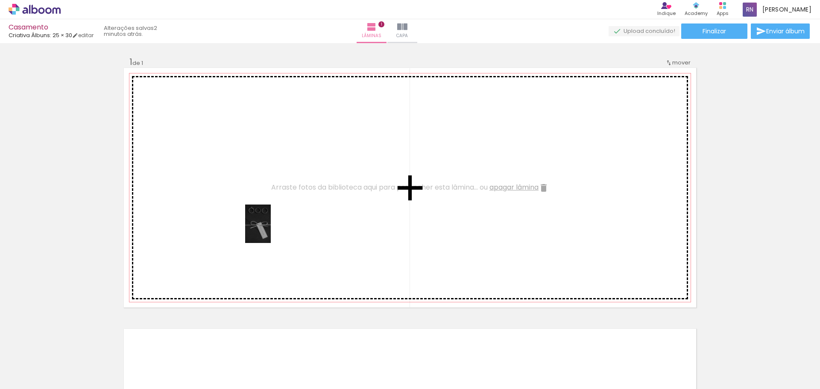
drag, startPoint x: 91, startPoint y: 373, endPoint x: 274, endPoint y: 228, distance: 233.0
click at [274, 228] on quentale-workspace at bounding box center [410, 194] width 820 height 389
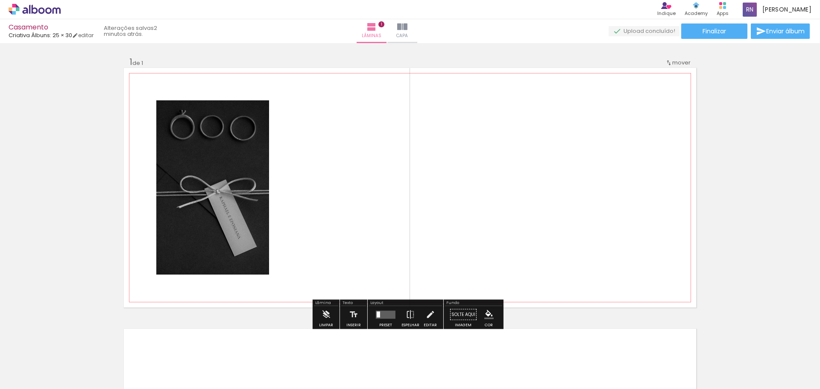
click at [232, 229] on quentale-photo at bounding box center [212, 187] width 113 height 174
drag, startPoint x: 242, startPoint y: 232, endPoint x: 237, endPoint y: 203, distance: 28.7
click at [237, 203] on quentale-photo at bounding box center [212, 187] width 113 height 174
click at [327, 315] on iron-icon at bounding box center [325, 314] width 9 height 17
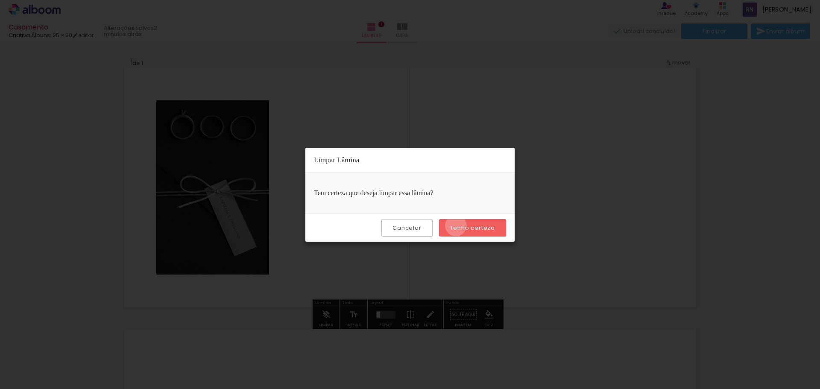
click at [0, 0] on slot "Tenho certeza" at bounding box center [0, 0] width 0 height 0
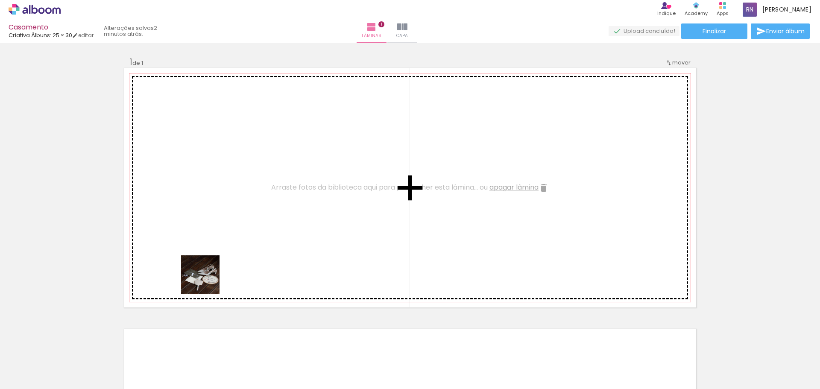
drag, startPoint x: 178, startPoint y: 367, endPoint x: 217, endPoint y: 263, distance: 111.4
click at [217, 263] on quentale-workspace at bounding box center [410, 194] width 820 height 389
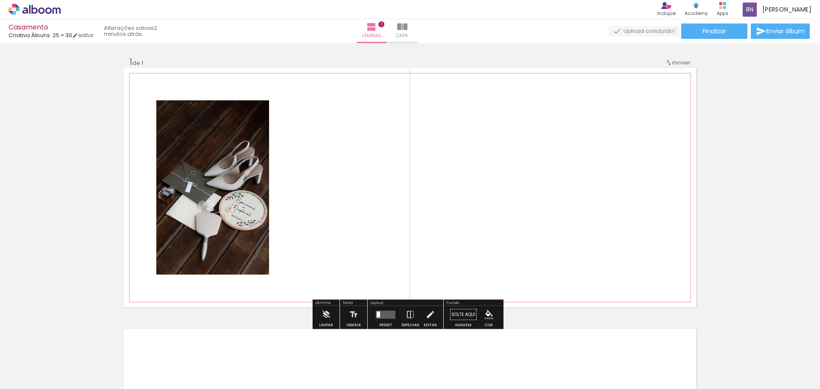
click at [214, 256] on quentale-photo at bounding box center [212, 187] width 113 height 174
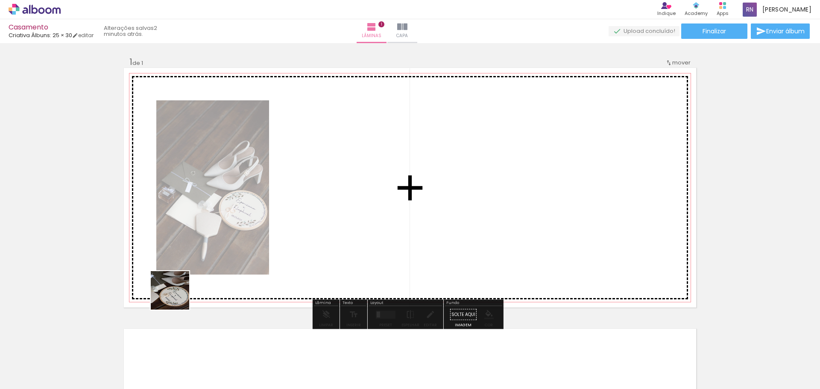
drag, startPoint x: 136, startPoint y: 360, endPoint x: 221, endPoint y: 235, distance: 151.0
click at [221, 235] on quentale-workspace at bounding box center [410, 194] width 820 height 389
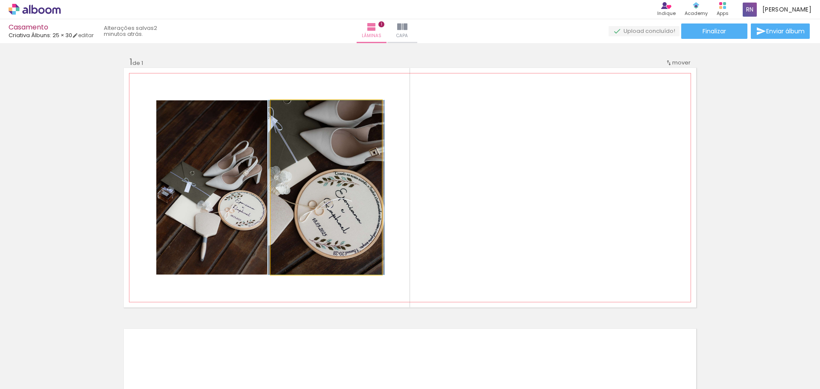
click at [321, 239] on quentale-photo at bounding box center [326, 187] width 111 height 174
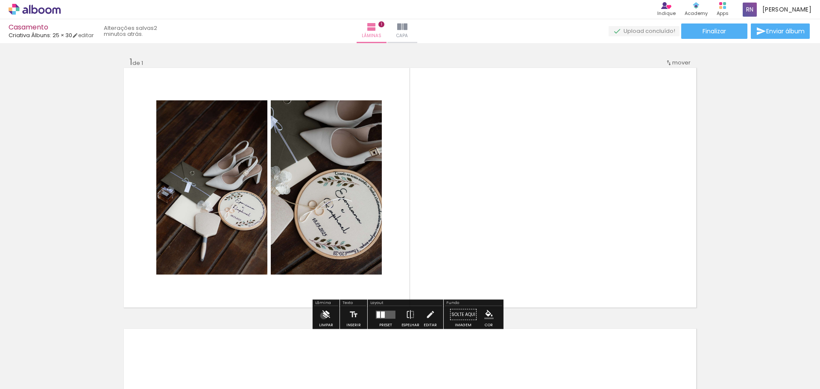
click at [324, 316] on iron-icon at bounding box center [325, 314] width 9 height 17
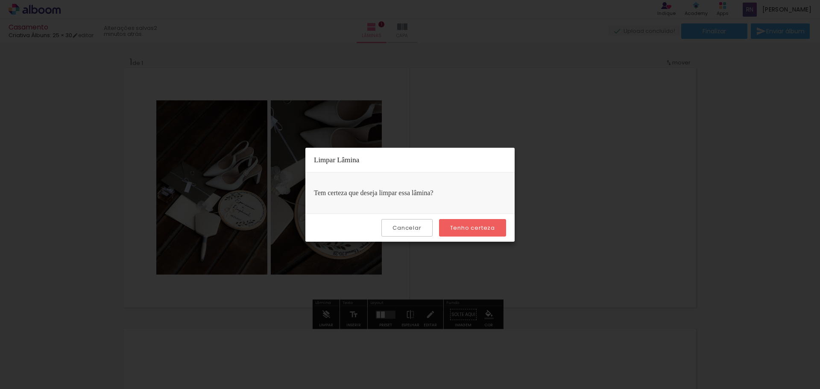
click at [451, 230] on paper-button "Tenho certeza" at bounding box center [472, 228] width 67 height 18
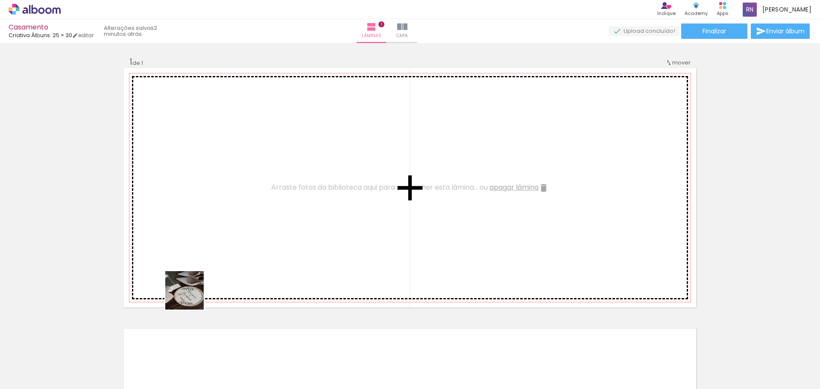
drag, startPoint x: 143, startPoint y: 366, endPoint x: 244, endPoint y: 242, distance: 160.4
click at [244, 242] on quentale-workspace at bounding box center [410, 194] width 820 height 389
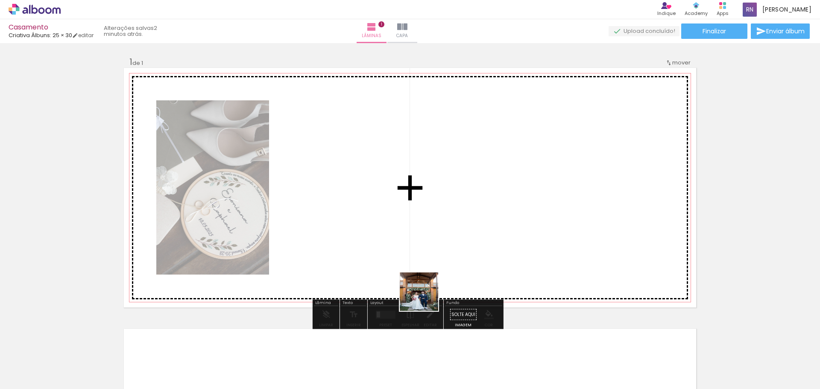
drag, startPoint x: 333, startPoint y: 373, endPoint x: 499, endPoint y: 247, distance: 207.9
click at [498, 246] on quentale-workspace at bounding box center [410, 194] width 820 height 389
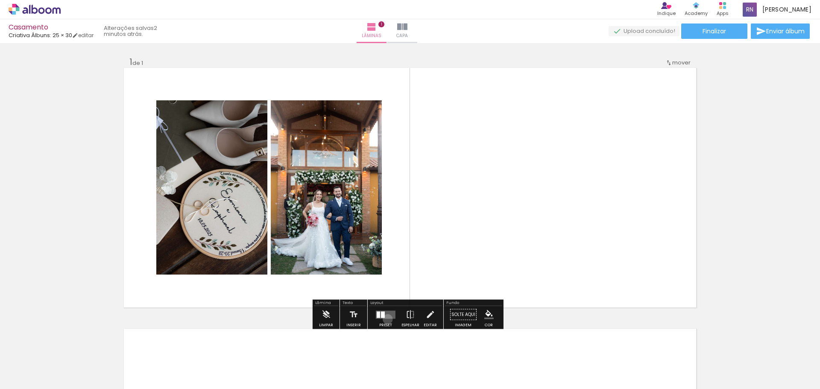
click at [386, 319] on div at bounding box center [385, 314] width 23 height 17
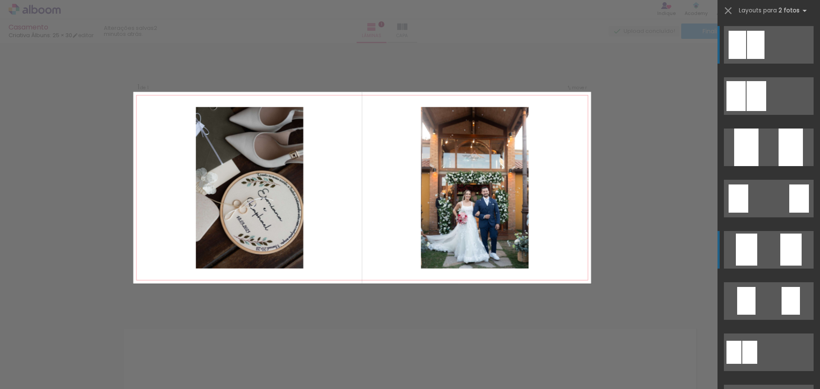
click at [757, 253] on quentale-layouter at bounding box center [769, 250] width 90 height 38
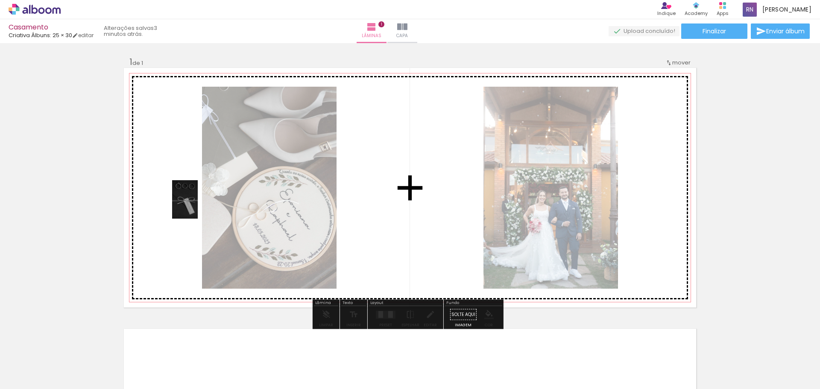
drag, startPoint x: 94, startPoint y: 354, endPoint x: 202, endPoint y: 175, distance: 208.7
click at [202, 174] on quentale-workspace at bounding box center [410, 194] width 820 height 389
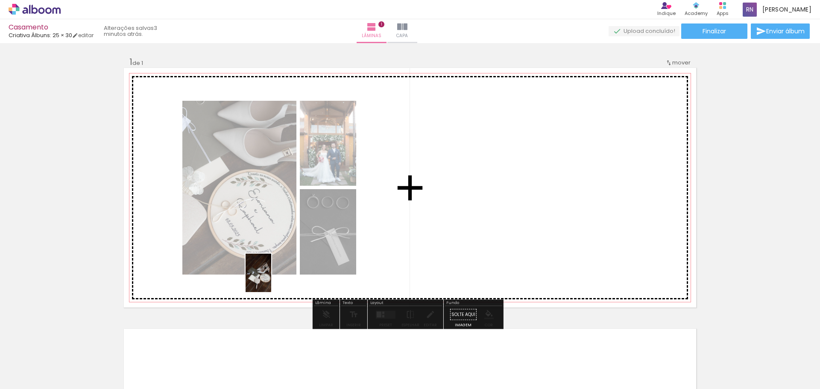
drag, startPoint x: 188, startPoint y: 371, endPoint x: 271, endPoint y: 279, distance: 123.4
click at [271, 279] on quentale-workspace at bounding box center [410, 194] width 820 height 389
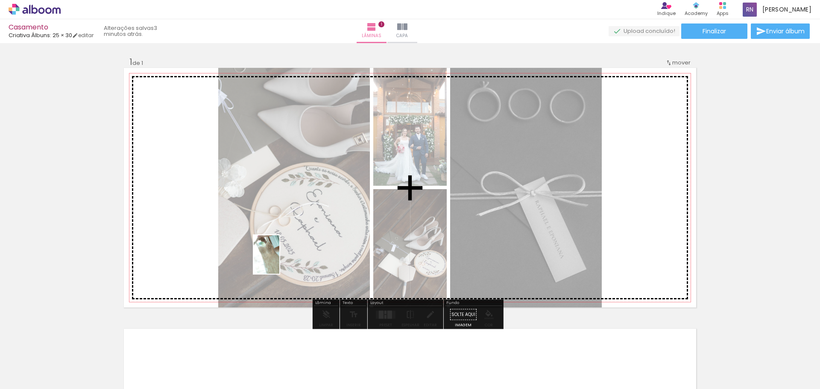
drag, startPoint x: 234, startPoint y: 359, endPoint x: 279, endPoint y: 261, distance: 108.4
click at [279, 261] on quentale-workspace at bounding box center [410, 194] width 820 height 389
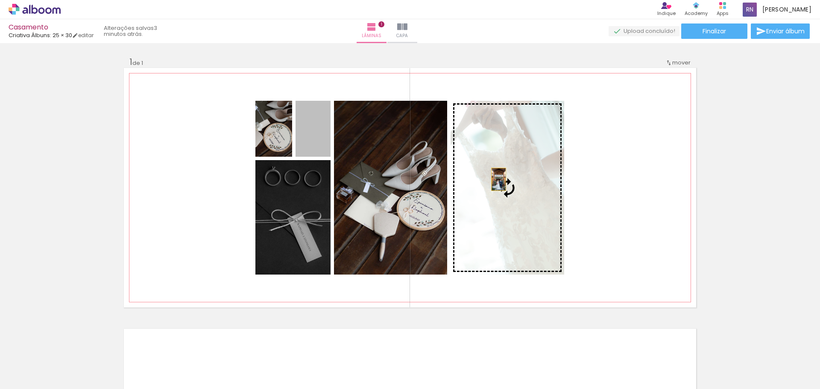
drag, startPoint x: 308, startPoint y: 145, endPoint x: 496, endPoint y: 179, distance: 190.3
click at [0, 0] on slot at bounding box center [0, 0] width 0 height 0
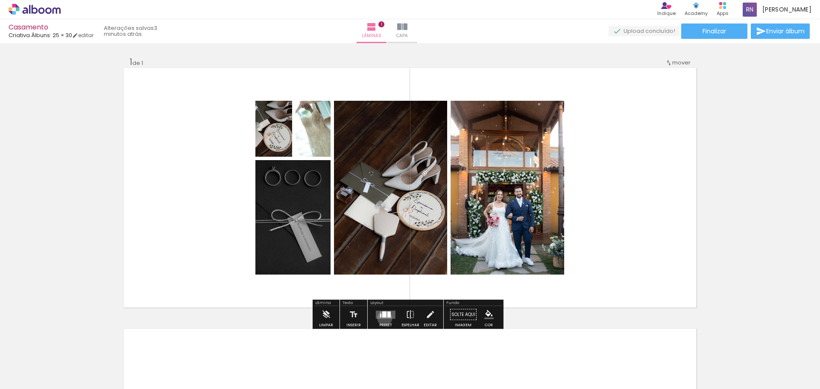
click at [383, 318] on quentale-layouter at bounding box center [386, 315] width 20 height 8
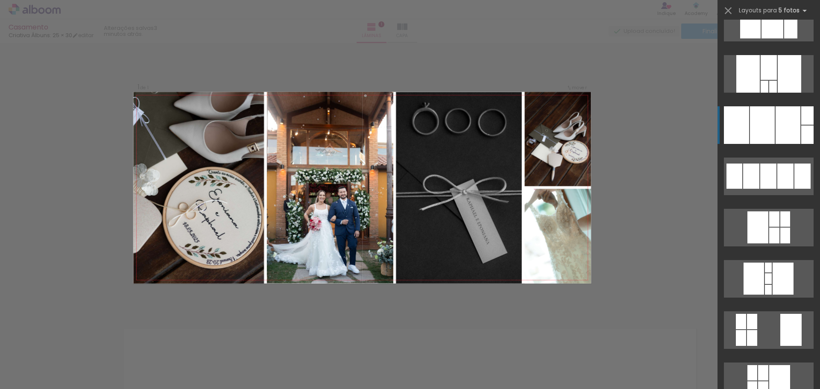
scroll to position [299, 0]
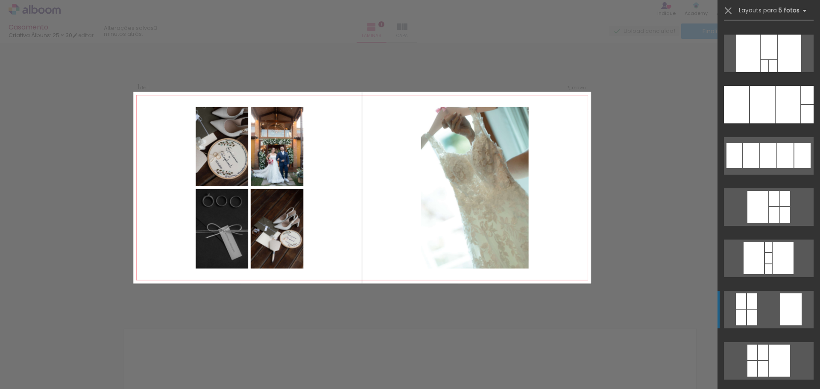
click at [787, 309] on div at bounding box center [791, 310] width 21 height 32
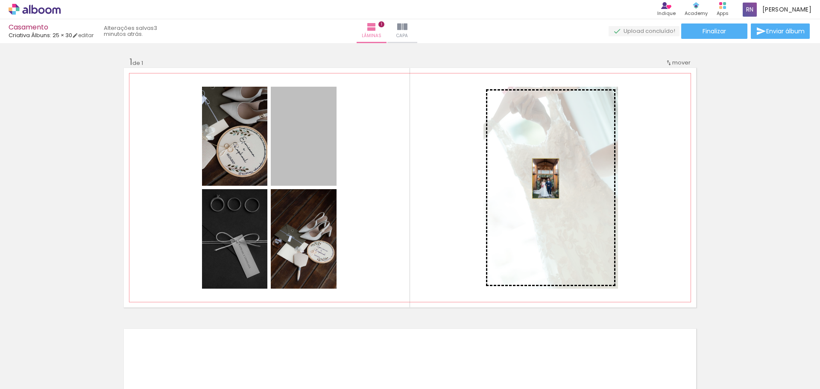
drag, startPoint x: 304, startPoint y: 162, endPoint x: 543, endPoint y: 179, distance: 239.0
click at [0, 0] on slot at bounding box center [0, 0] width 0 height 0
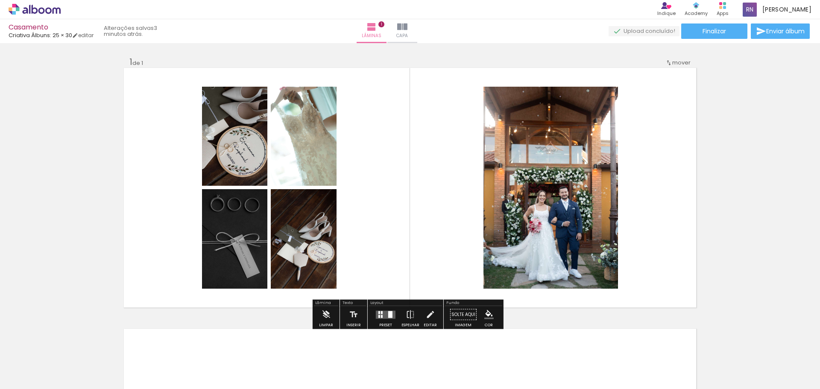
click at [386, 314] on quentale-layouter at bounding box center [386, 315] width 20 height 8
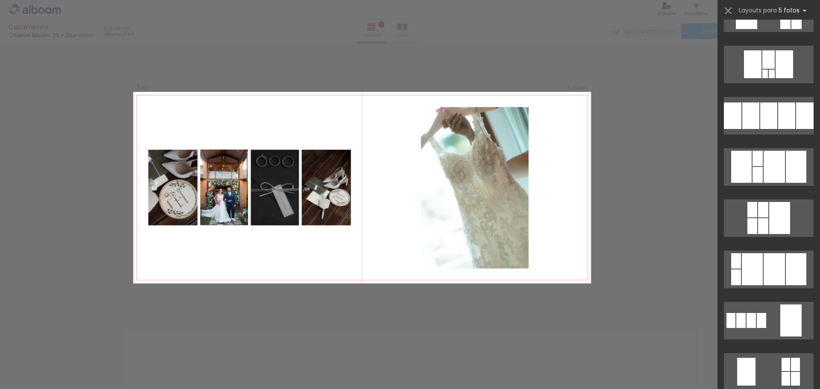
scroll to position [2188, 0]
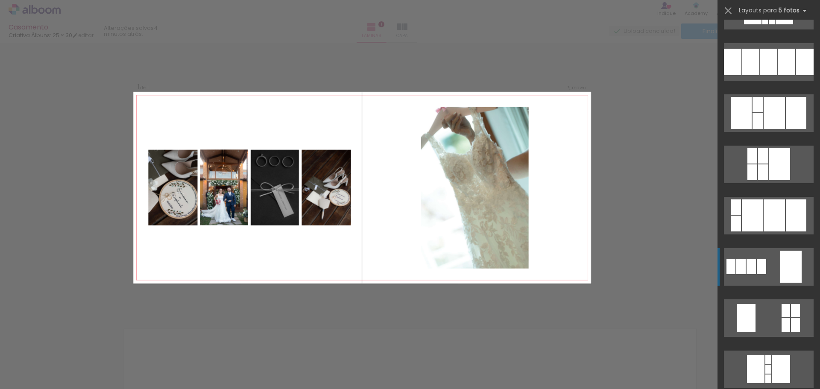
click at [773, 272] on quentale-layouter at bounding box center [769, 267] width 90 height 38
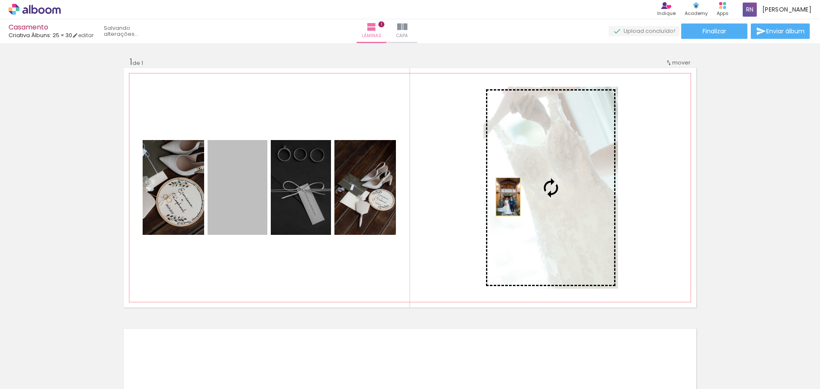
drag, startPoint x: 249, startPoint y: 214, endPoint x: 506, endPoint y: 197, distance: 258.2
click at [0, 0] on slot at bounding box center [0, 0] width 0 height 0
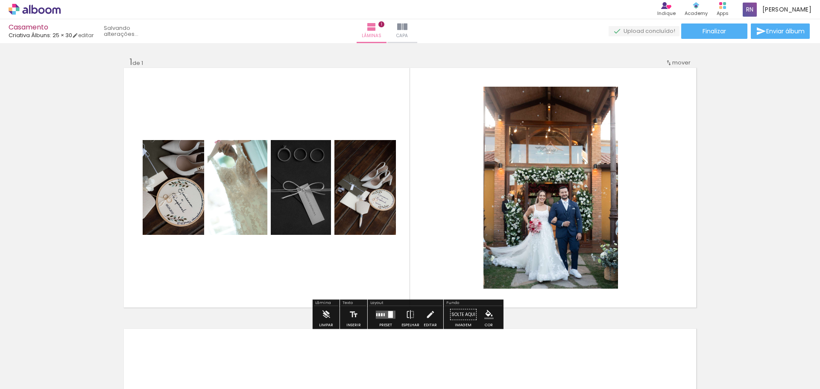
click at [388, 317] on div at bounding box center [390, 314] width 5 height 7
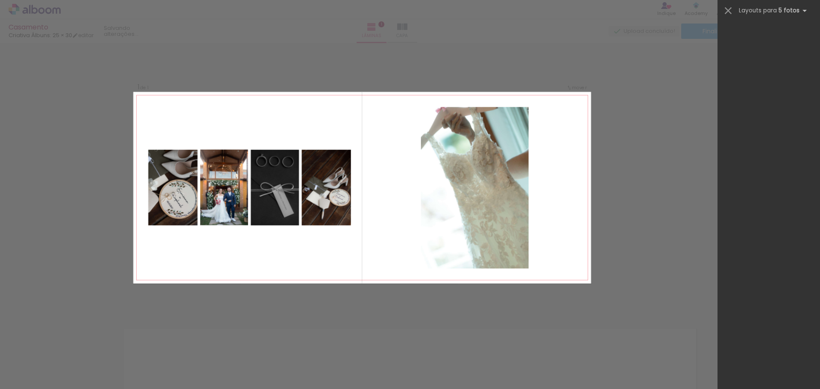
scroll to position [2410, 0]
